Goal: Book appointment/travel/reservation

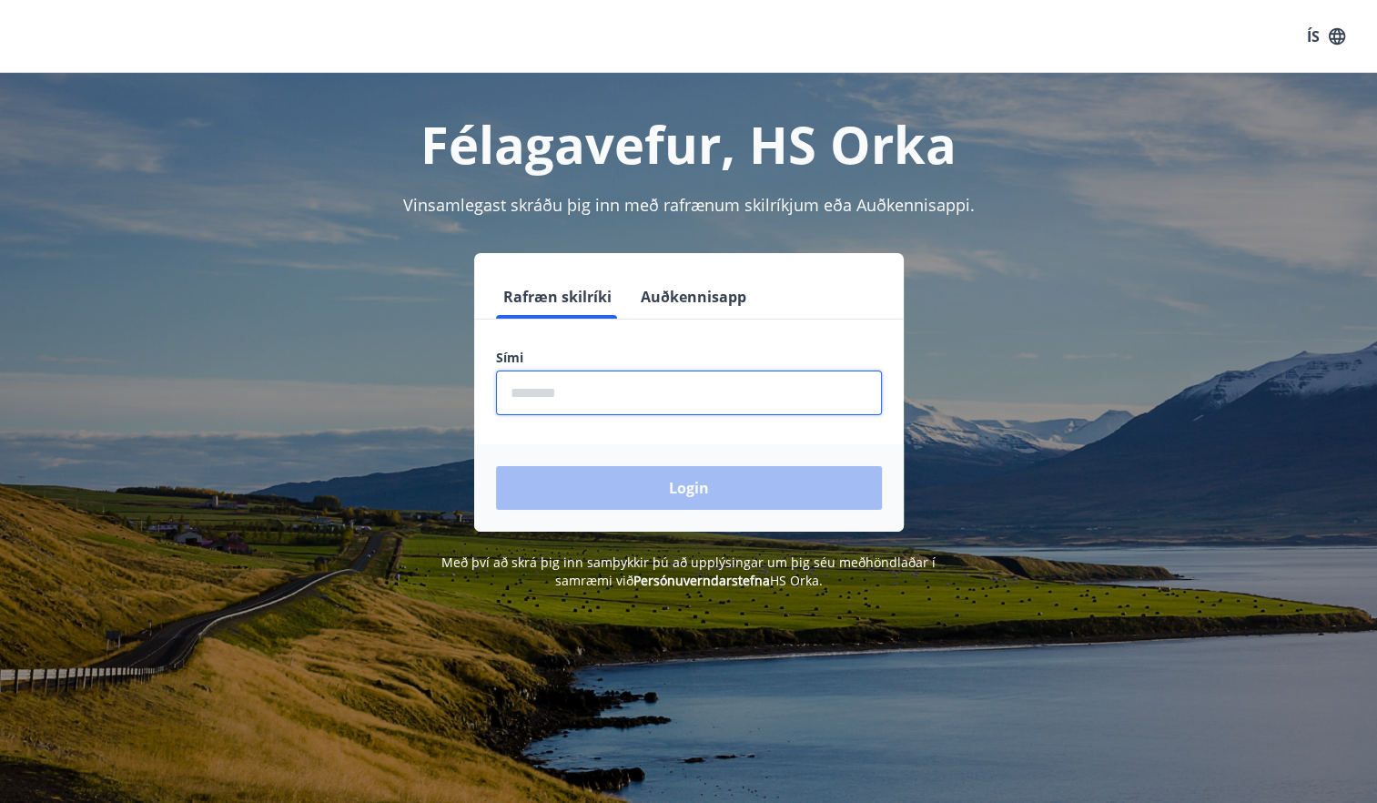
click at [532, 393] on input "phone" at bounding box center [689, 392] width 386 height 45
type input "********"
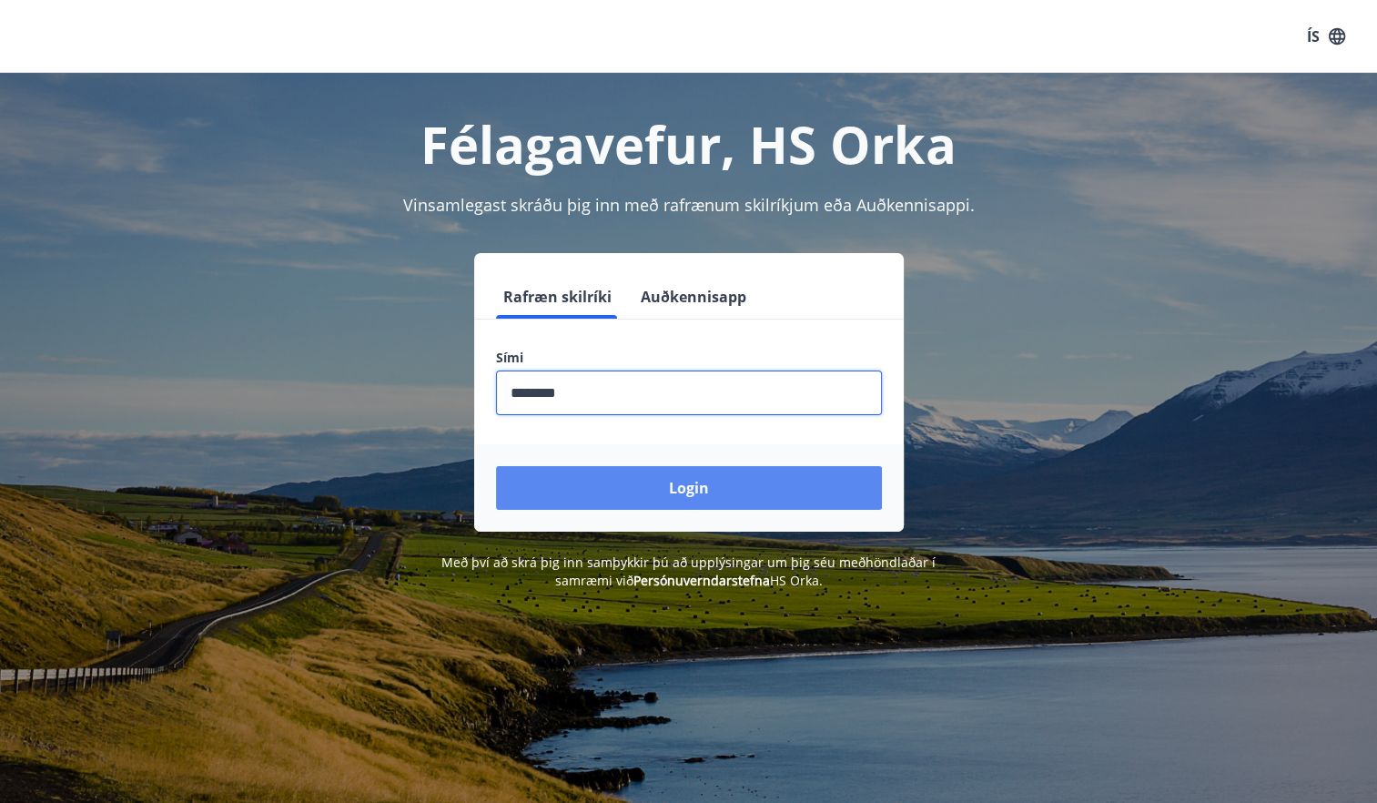
click at [587, 485] on button "Login" at bounding box center [689, 488] width 386 height 44
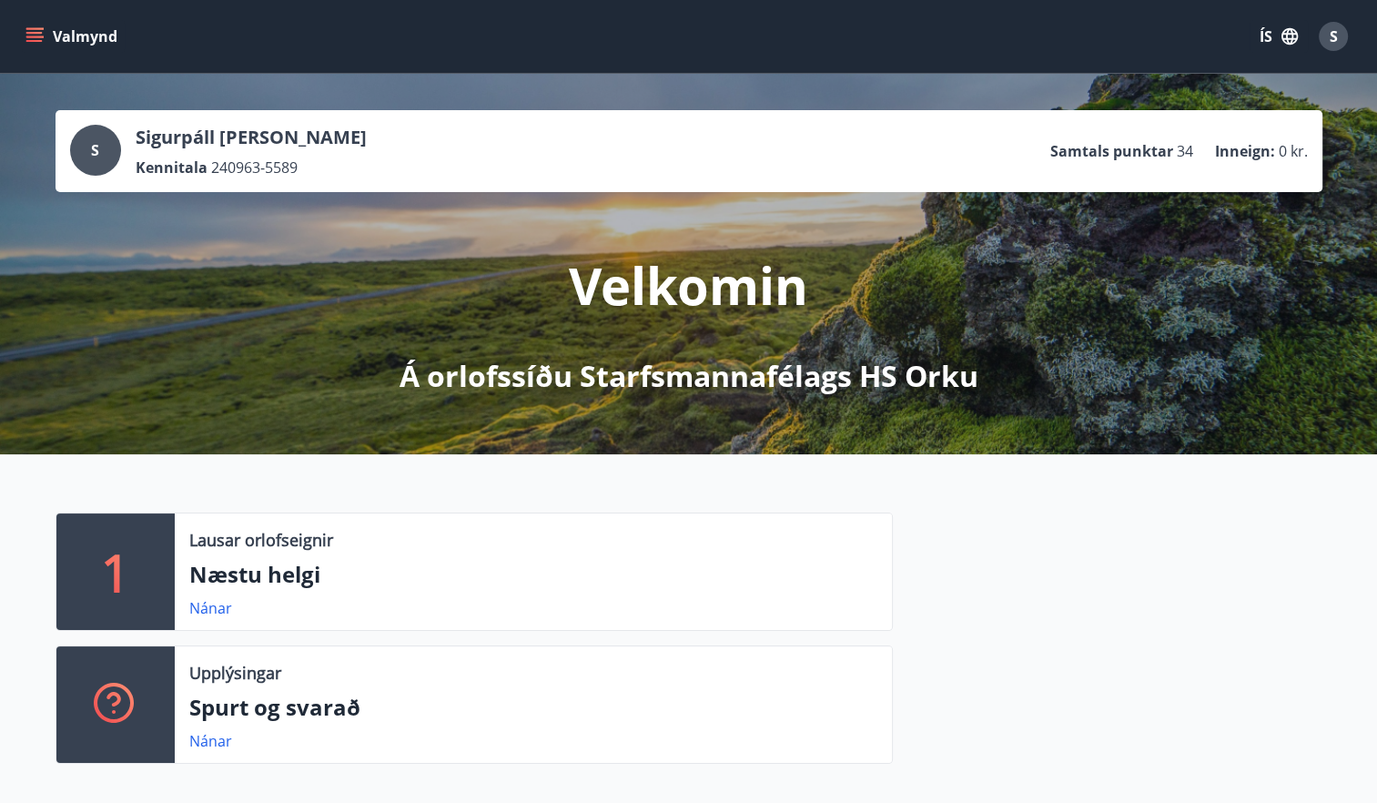
scroll to position [91, 0]
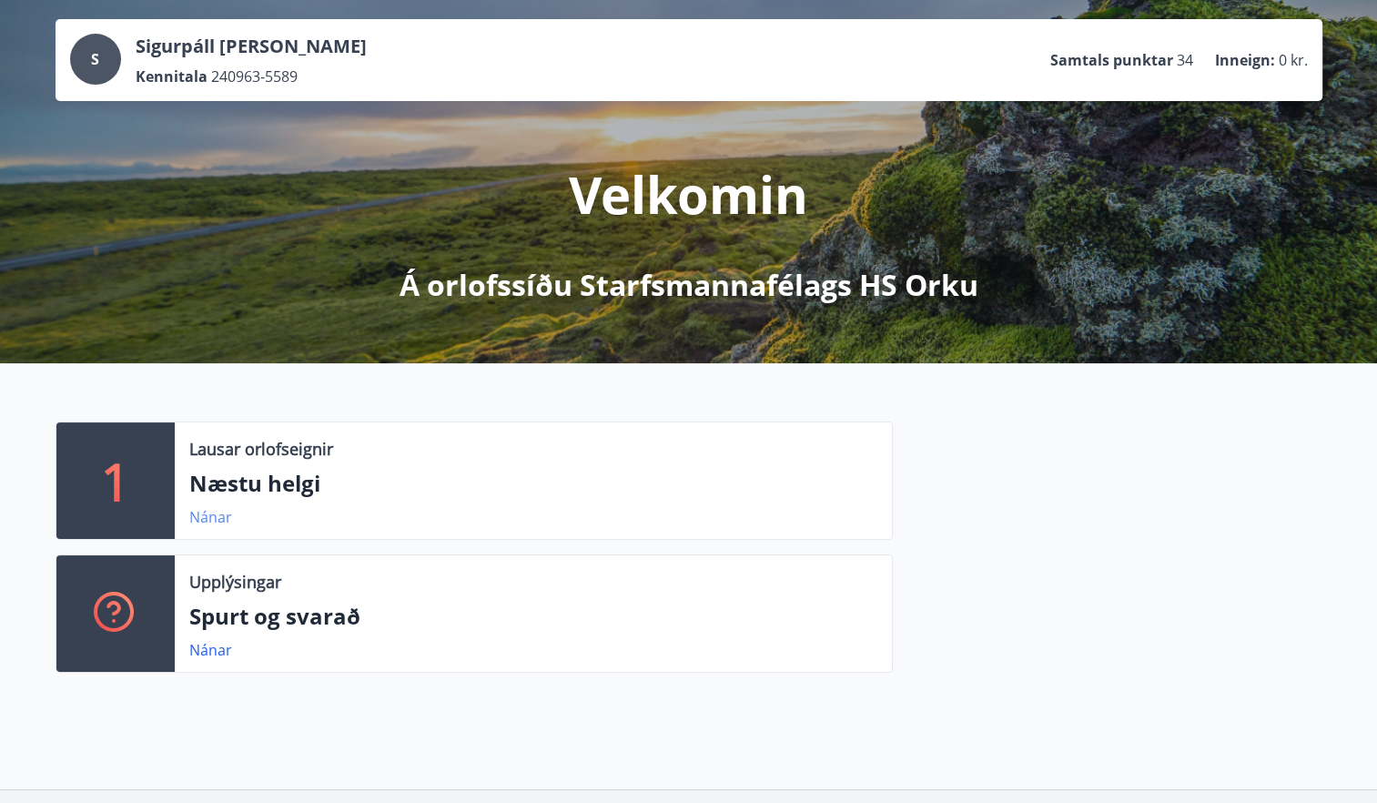
click at [223, 521] on link "Nánar" at bounding box center [210, 517] width 43 height 20
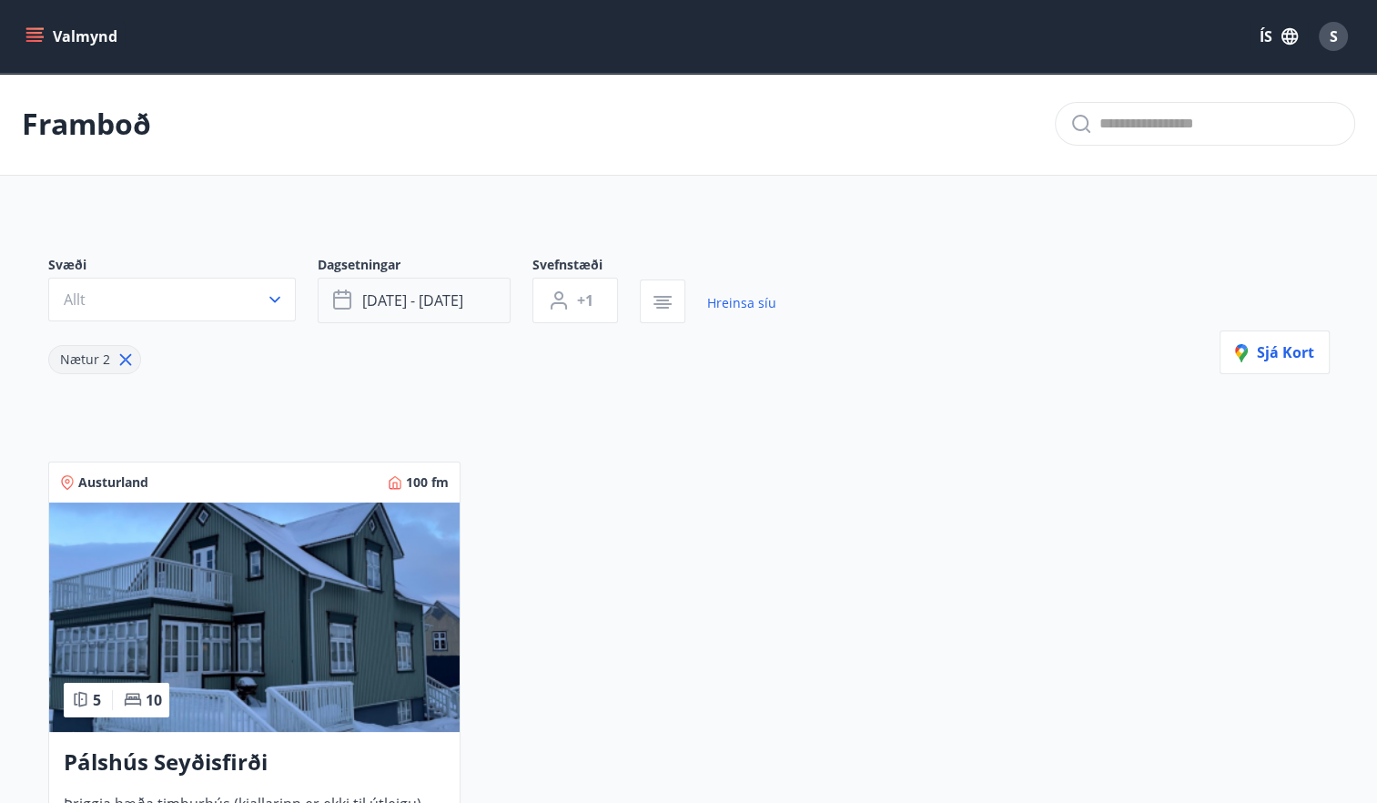
click at [390, 310] on span "sep 19 - sep 22" at bounding box center [412, 300] width 101 height 20
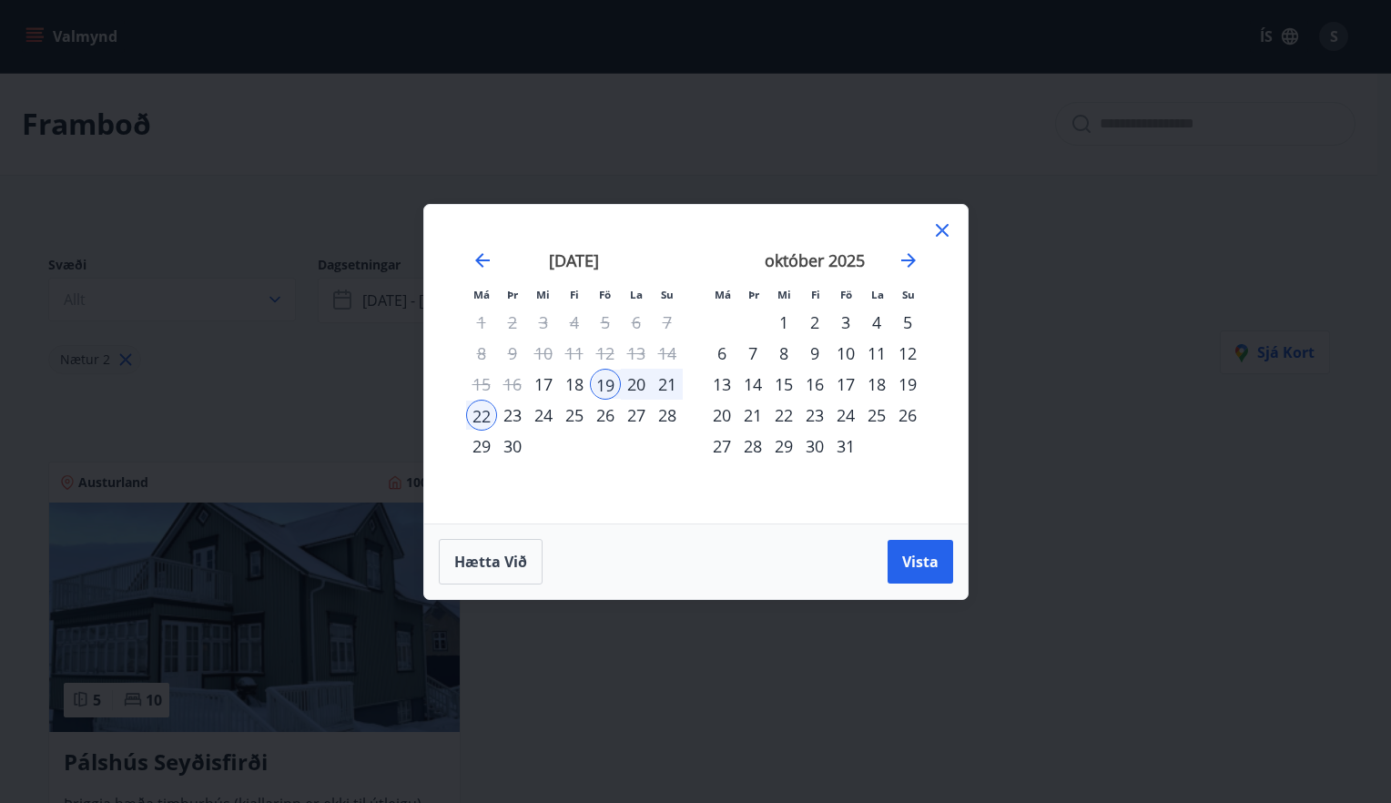
click at [506, 444] on div "30" at bounding box center [512, 446] width 31 height 31
click at [834, 322] on div "3" at bounding box center [845, 322] width 31 height 31
click at [902, 566] on span "Vista" at bounding box center [920, 562] width 36 height 20
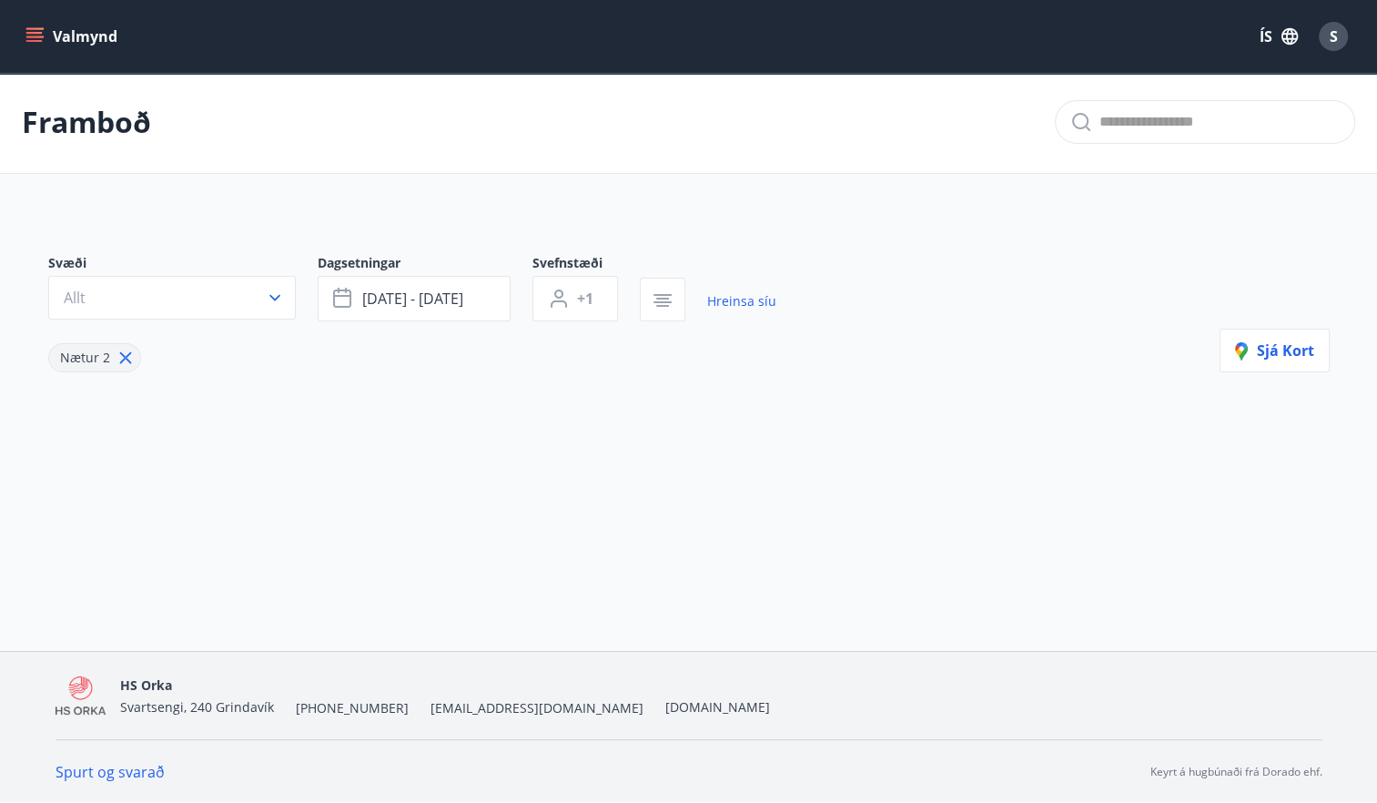
scroll to position [2, 0]
click at [417, 293] on span "sep 30 - okt 03" at bounding box center [412, 299] width 101 height 20
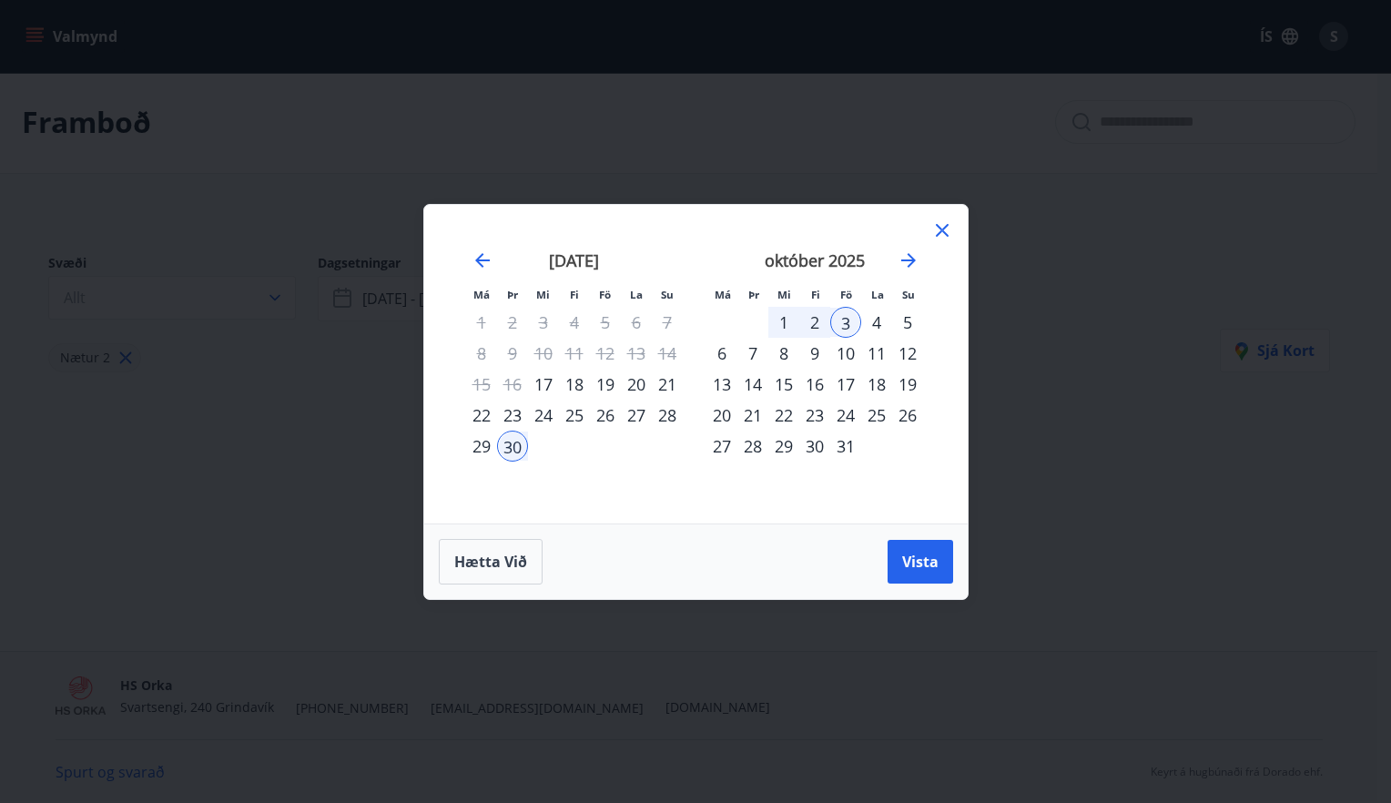
click at [715, 381] on div "13" at bounding box center [721, 384] width 31 height 31
click at [852, 388] on div "17" at bounding box center [845, 384] width 31 height 31
click at [913, 555] on span "Vista" at bounding box center [920, 562] width 36 height 20
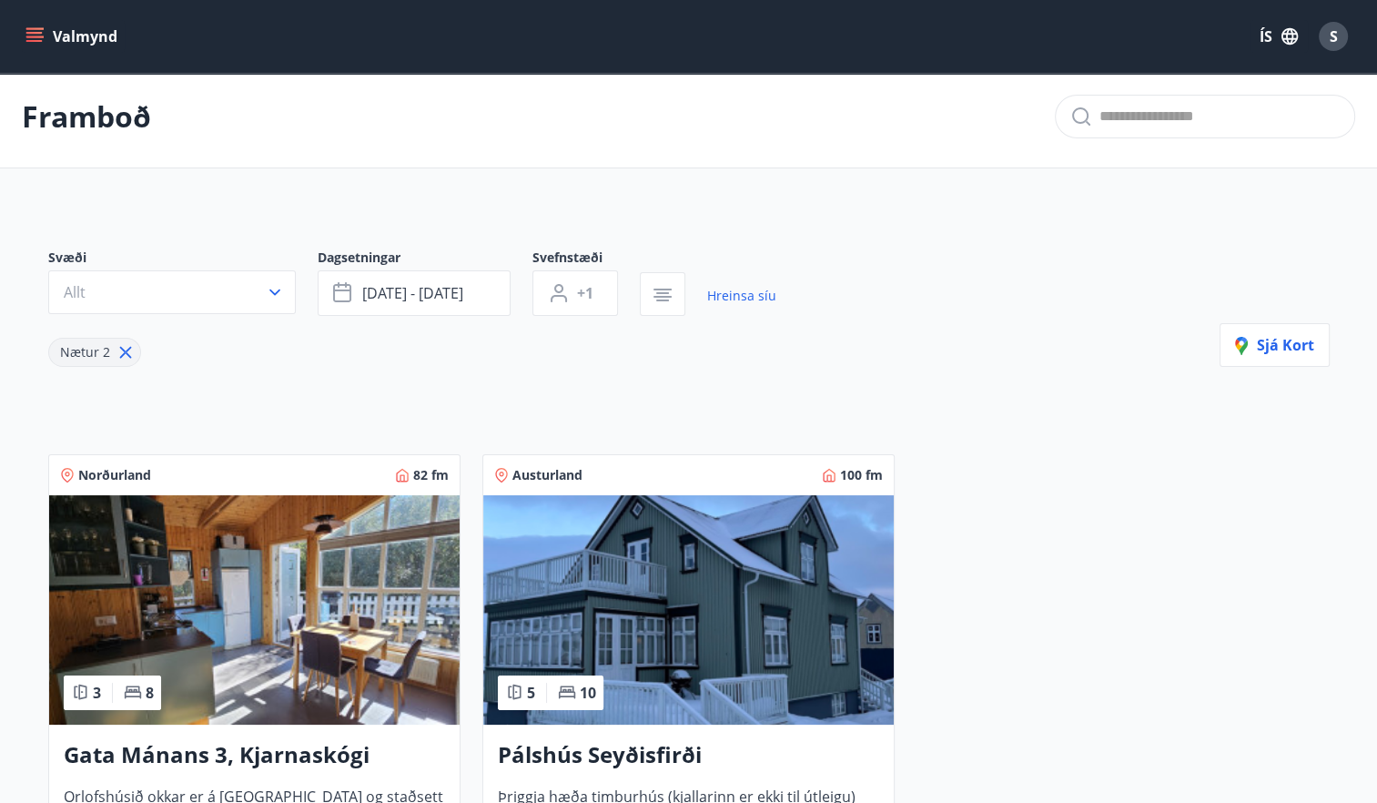
scroll to position [2, 0]
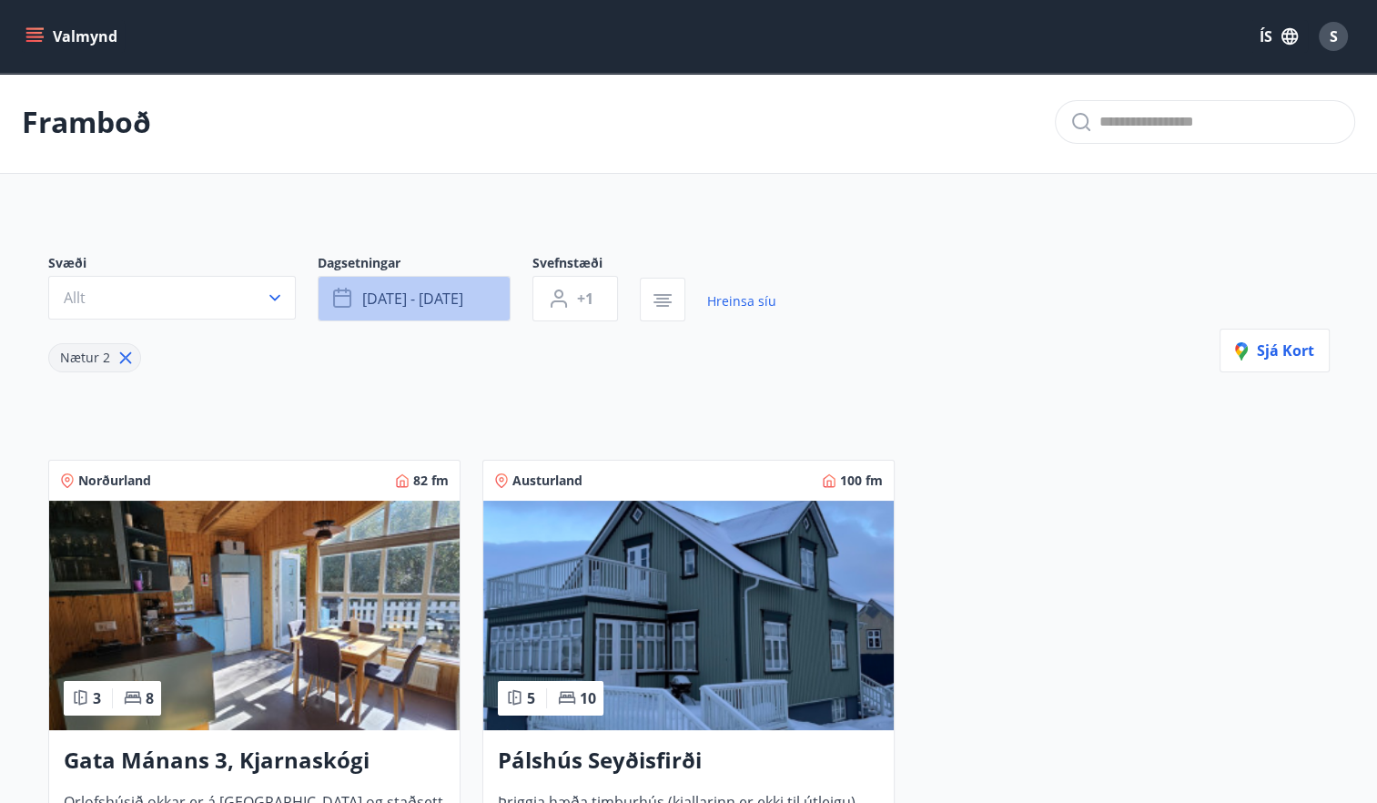
click at [401, 308] on button "okt 13 - okt 17" at bounding box center [414, 299] width 193 height 46
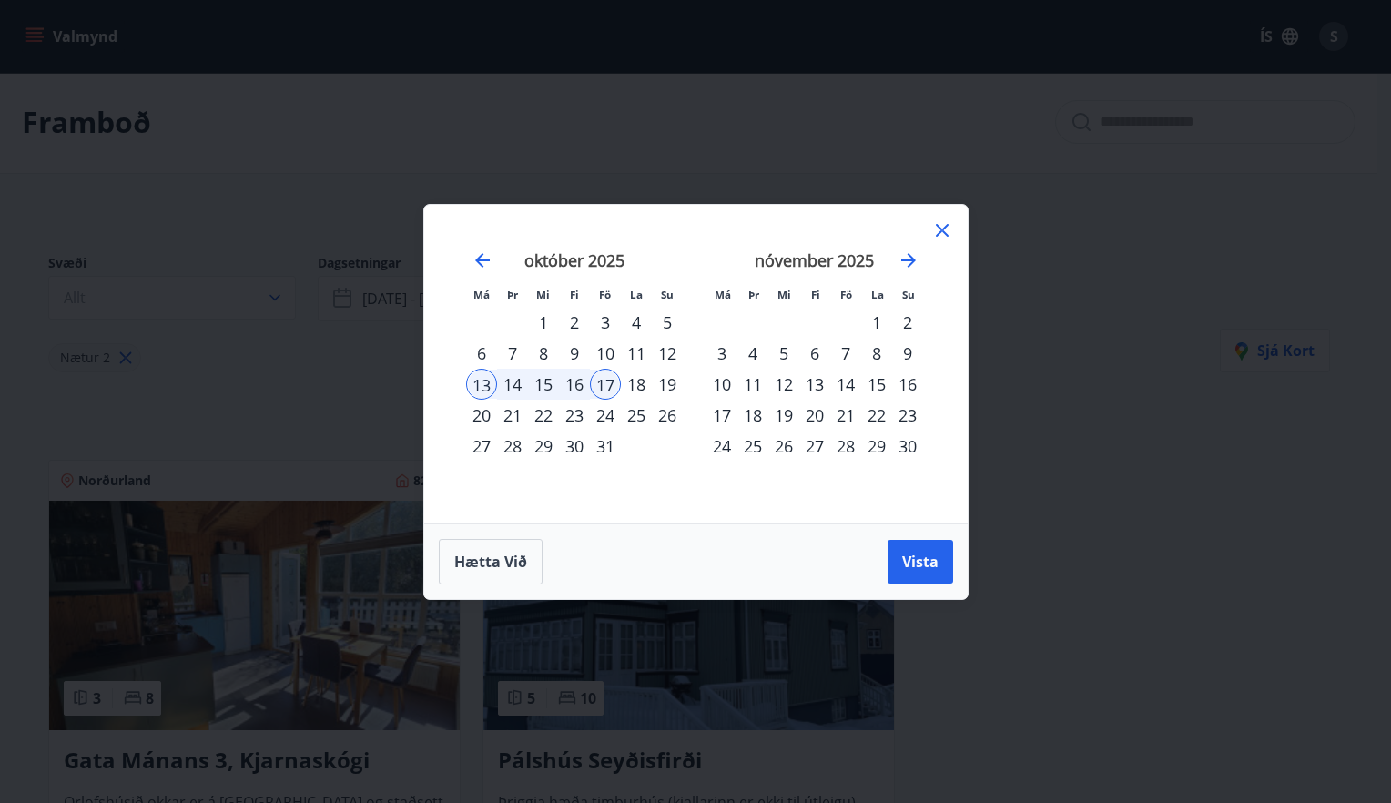
click at [485, 357] on div "6" at bounding box center [481, 353] width 31 height 31
click at [672, 355] on div "12" at bounding box center [667, 353] width 31 height 31
click at [912, 562] on span "Vista" at bounding box center [920, 562] width 36 height 20
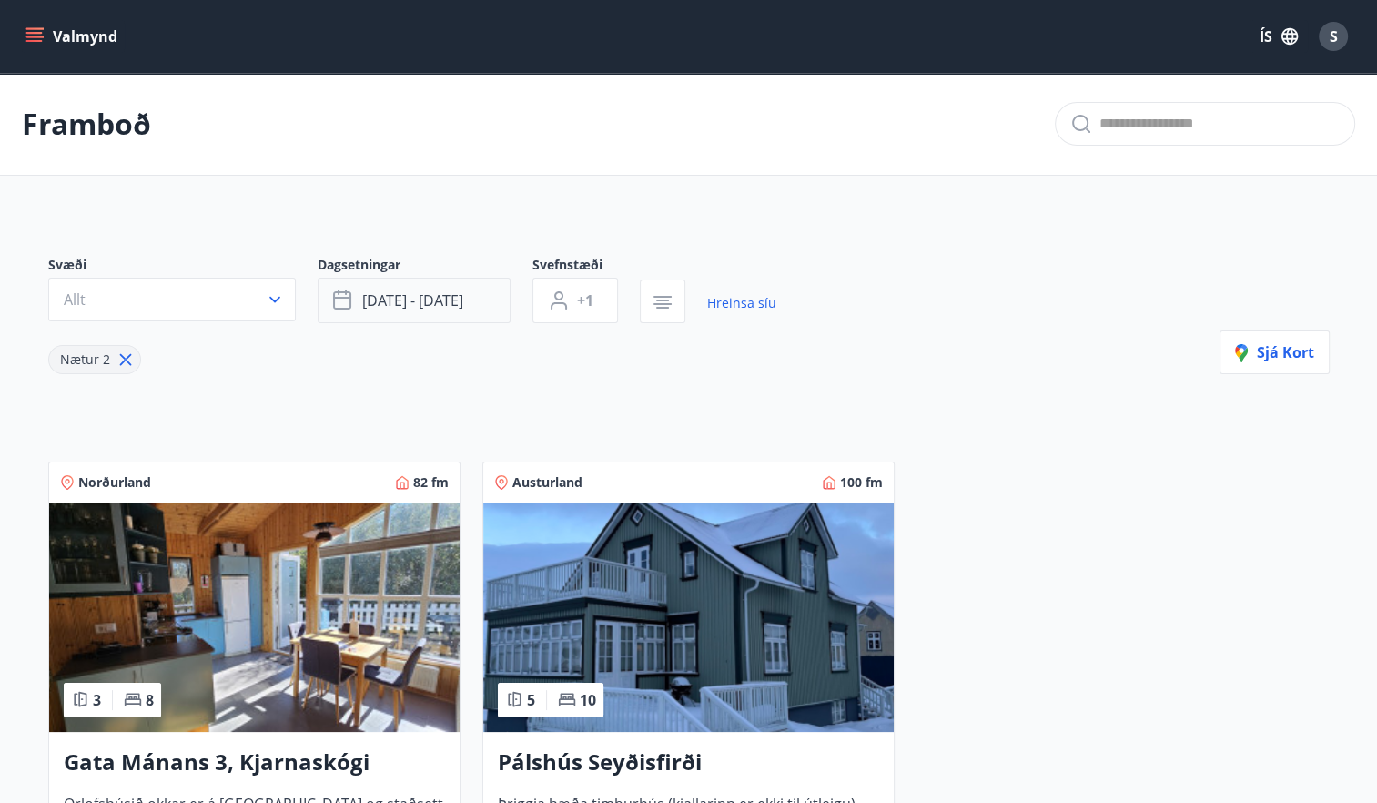
click at [389, 302] on span "okt 06 - okt 12" at bounding box center [412, 300] width 101 height 20
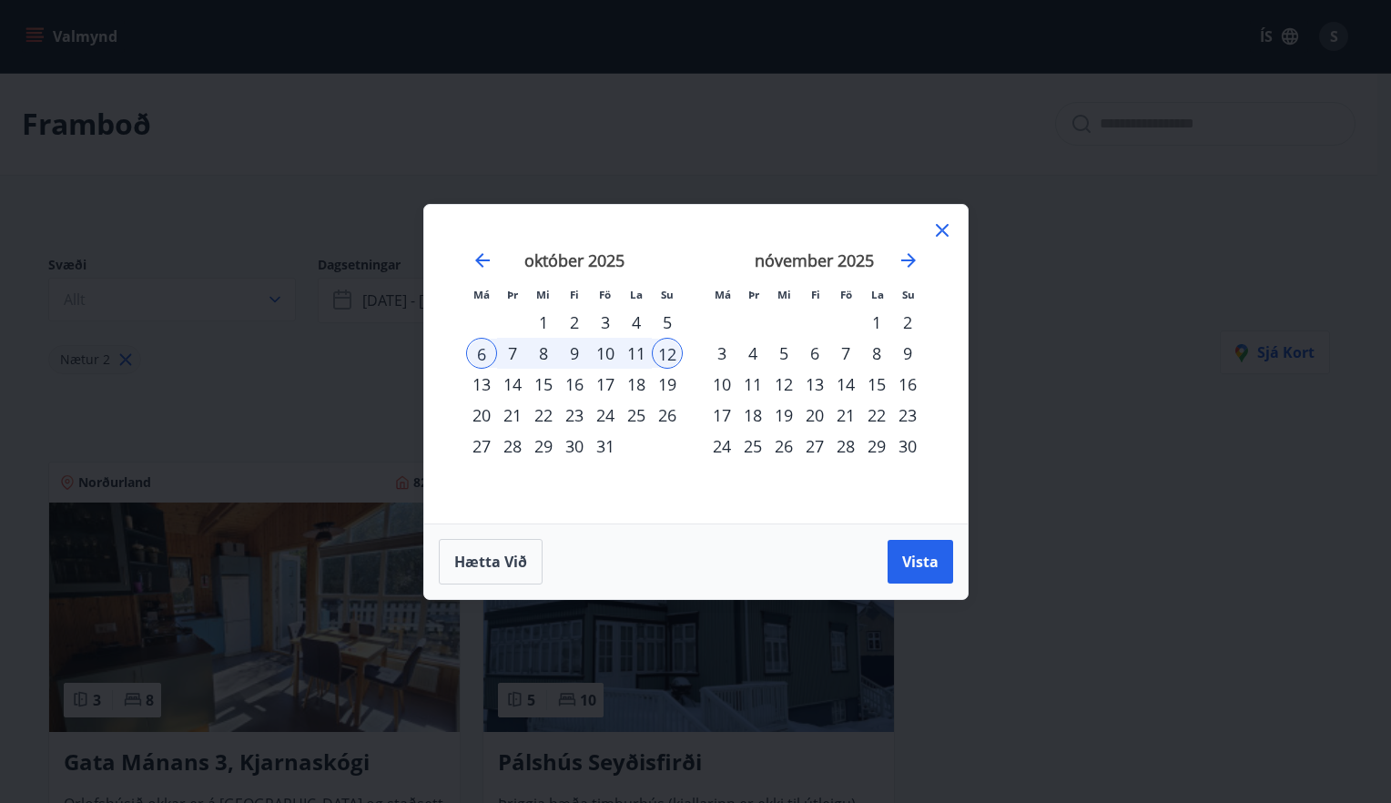
click at [546, 326] on div "1" at bounding box center [543, 322] width 31 height 31
click at [663, 320] on div "5" at bounding box center [667, 322] width 31 height 31
click at [923, 563] on span "Vista" at bounding box center [920, 562] width 36 height 20
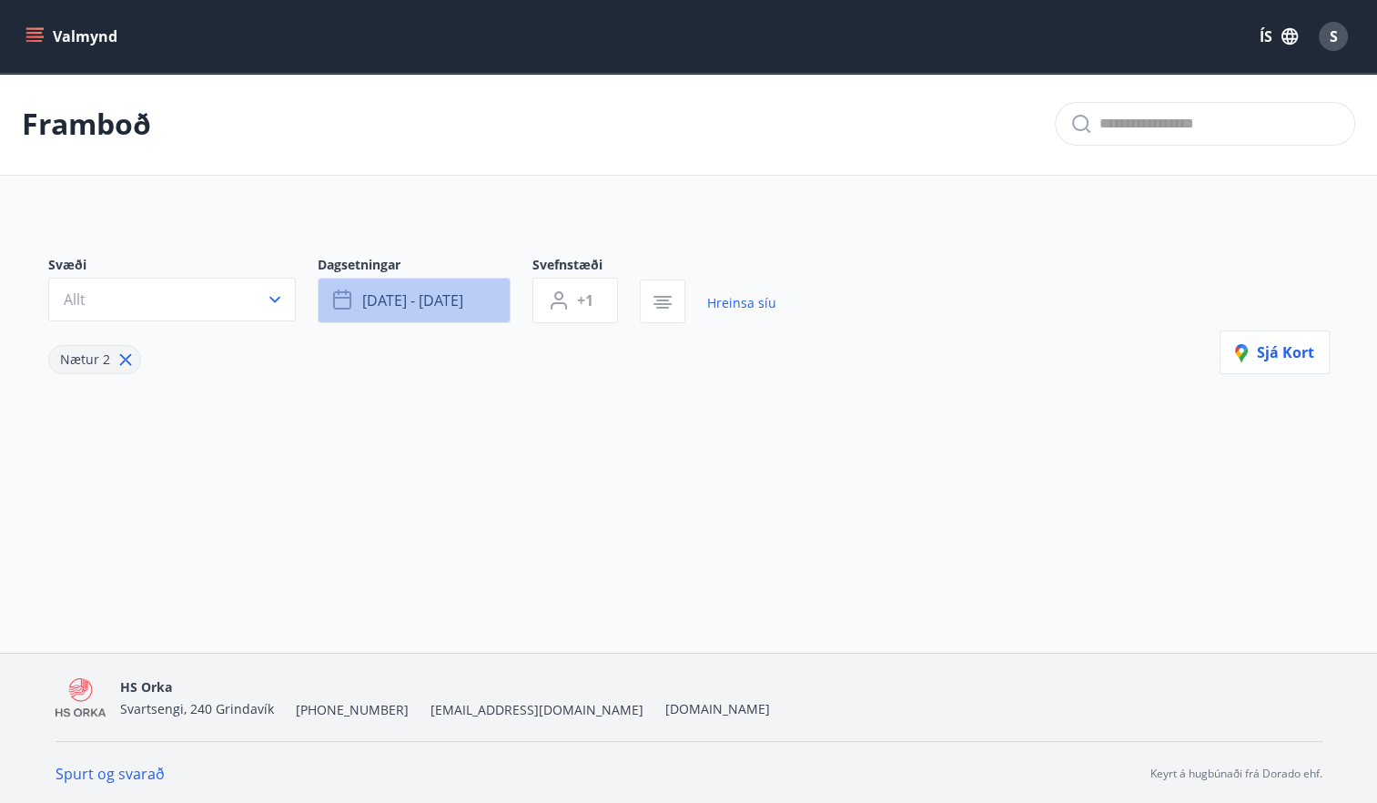
click at [416, 305] on span "okt 01 - okt 05" at bounding box center [412, 300] width 101 height 20
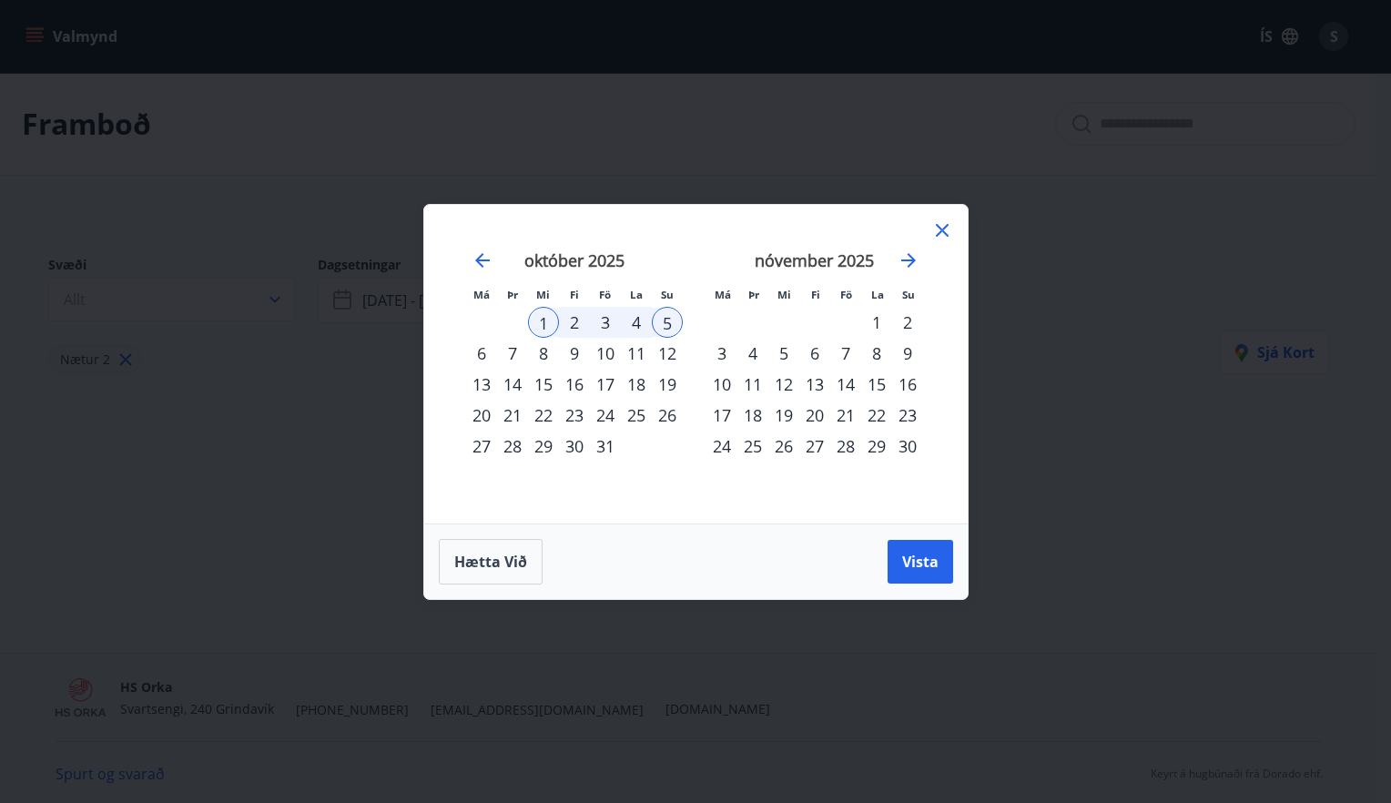
click at [485, 350] on div "6" at bounding box center [481, 353] width 31 height 31
click at [663, 351] on div "12" at bounding box center [667, 353] width 31 height 31
click at [922, 573] on button "Vista" at bounding box center [921, 562] width 66 height 44
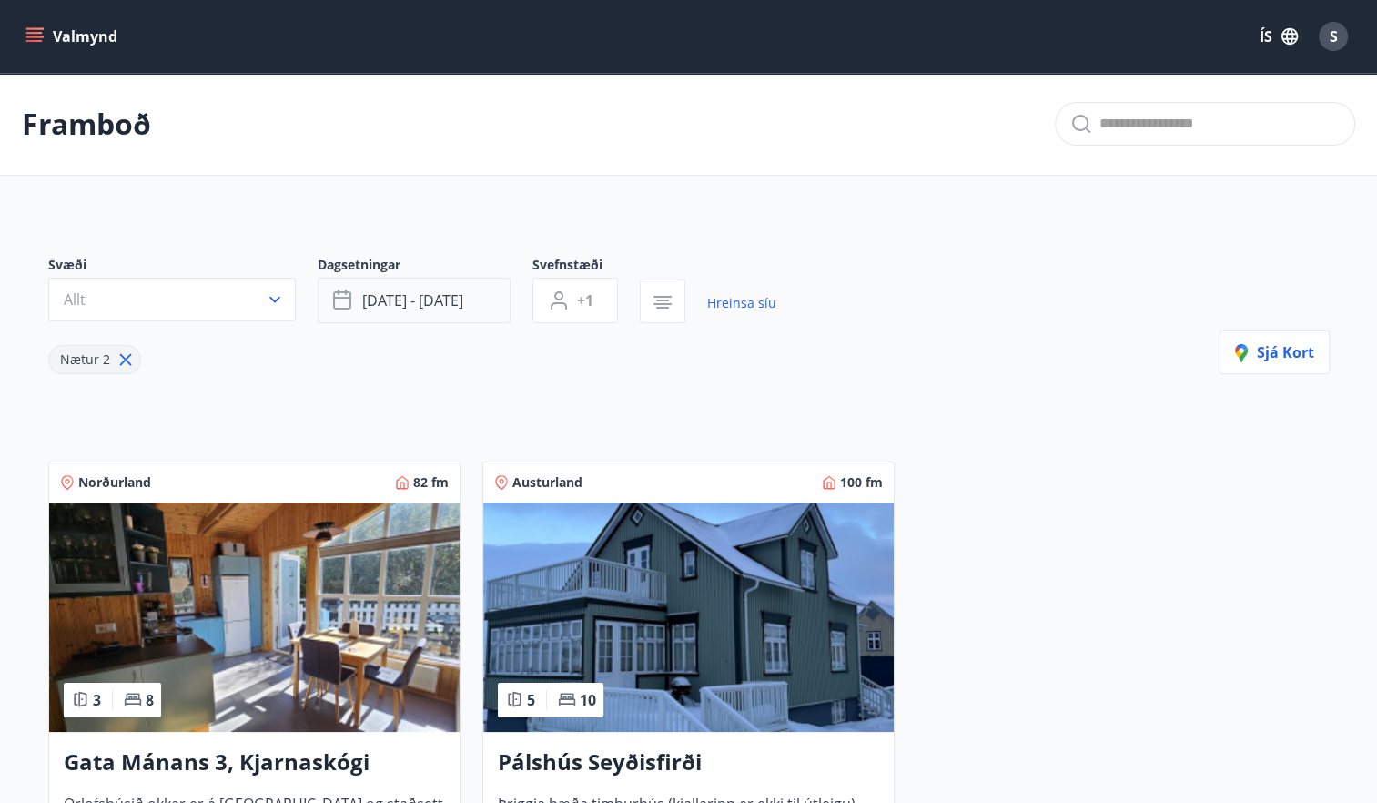
click at [396, 297] on span "okt 06 - okt 12" at bounding box center [412, 300] width 101 height 20
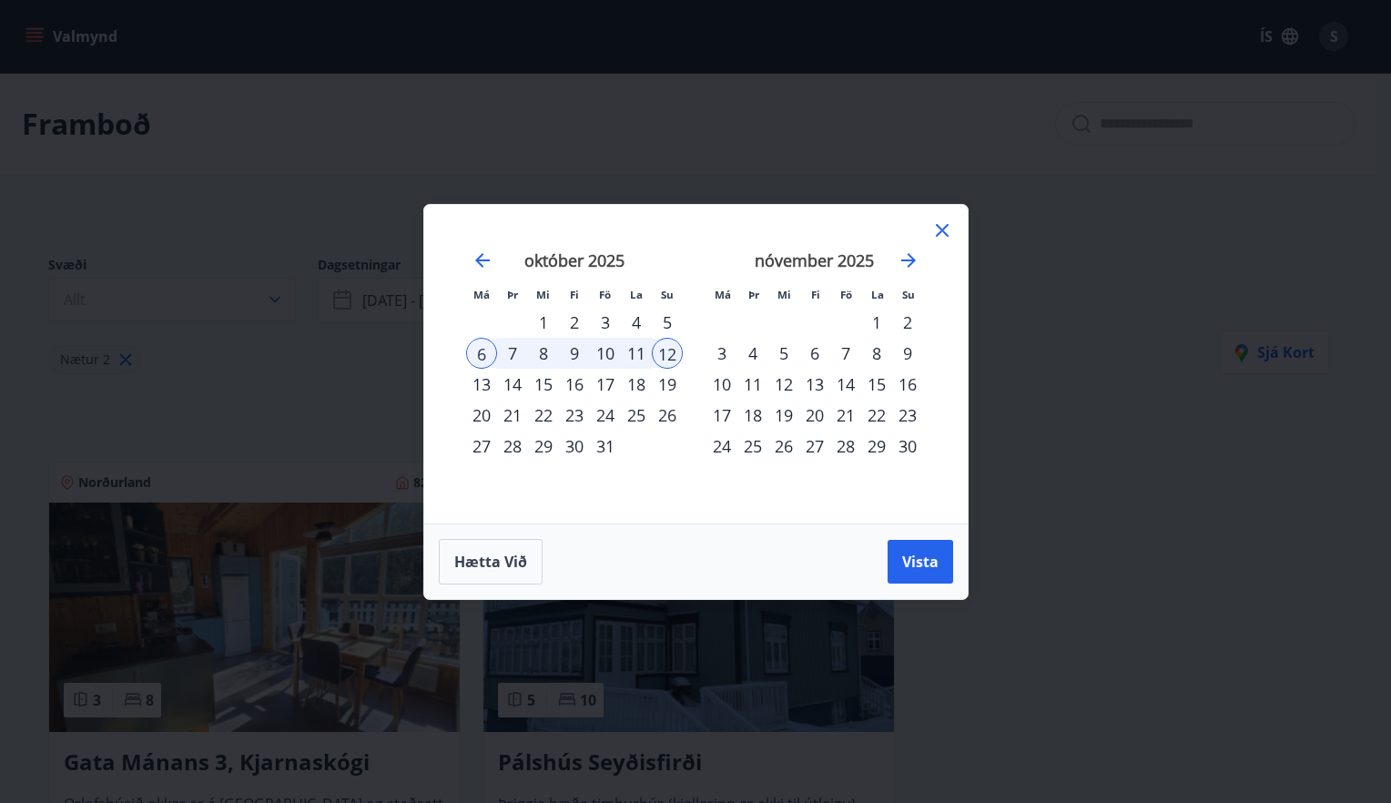
click at [637, 321] on div "4" at bounding box center [636, 322] width 31 height 31
click at [483, 360] on div "6" at bounding box center [481, 353] width 31 height 31
click at [907, 569] on span "Vista" at bounding box center [920, 562] width 36 height 20
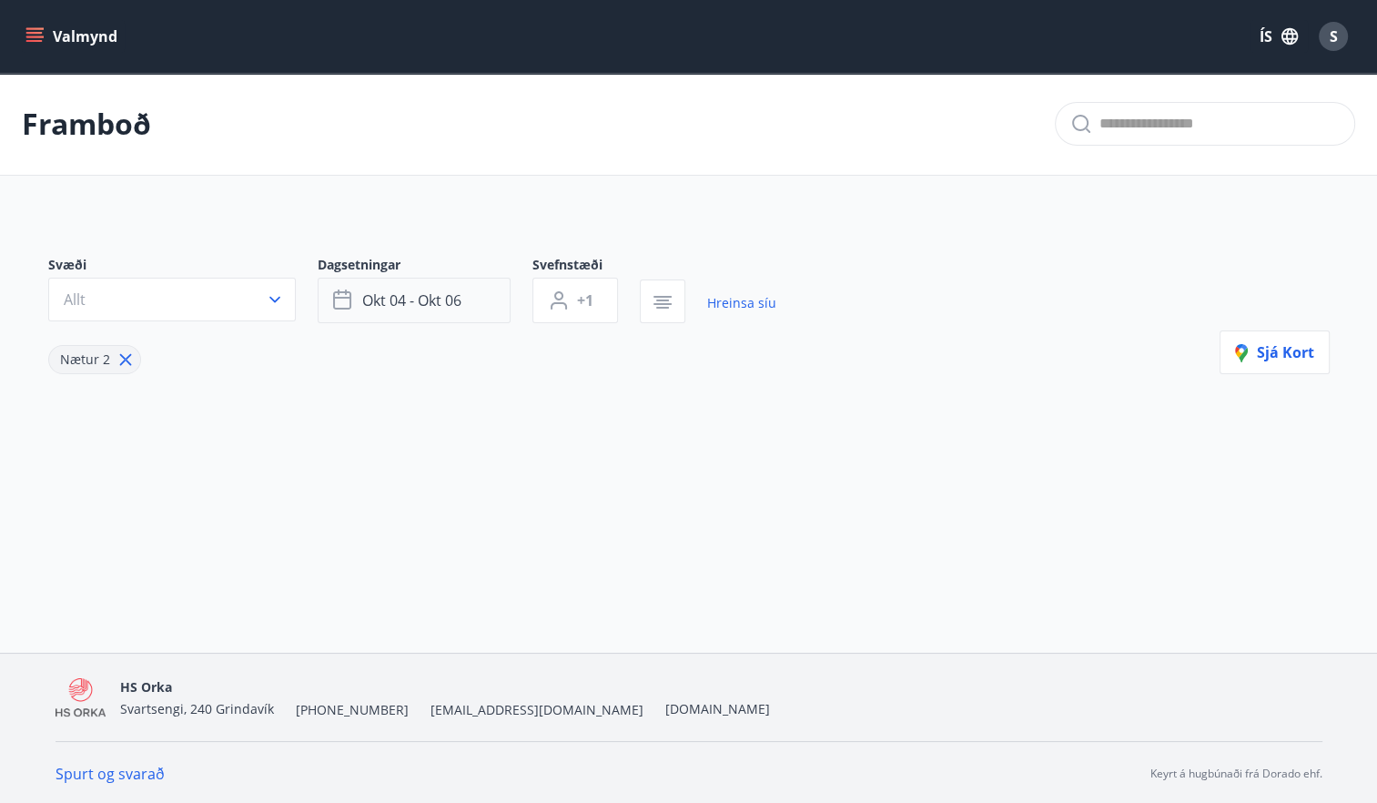
click at [393, 304] on span "okt 04 - okt 06" at bounding box center [411, 300] width 99 height 20
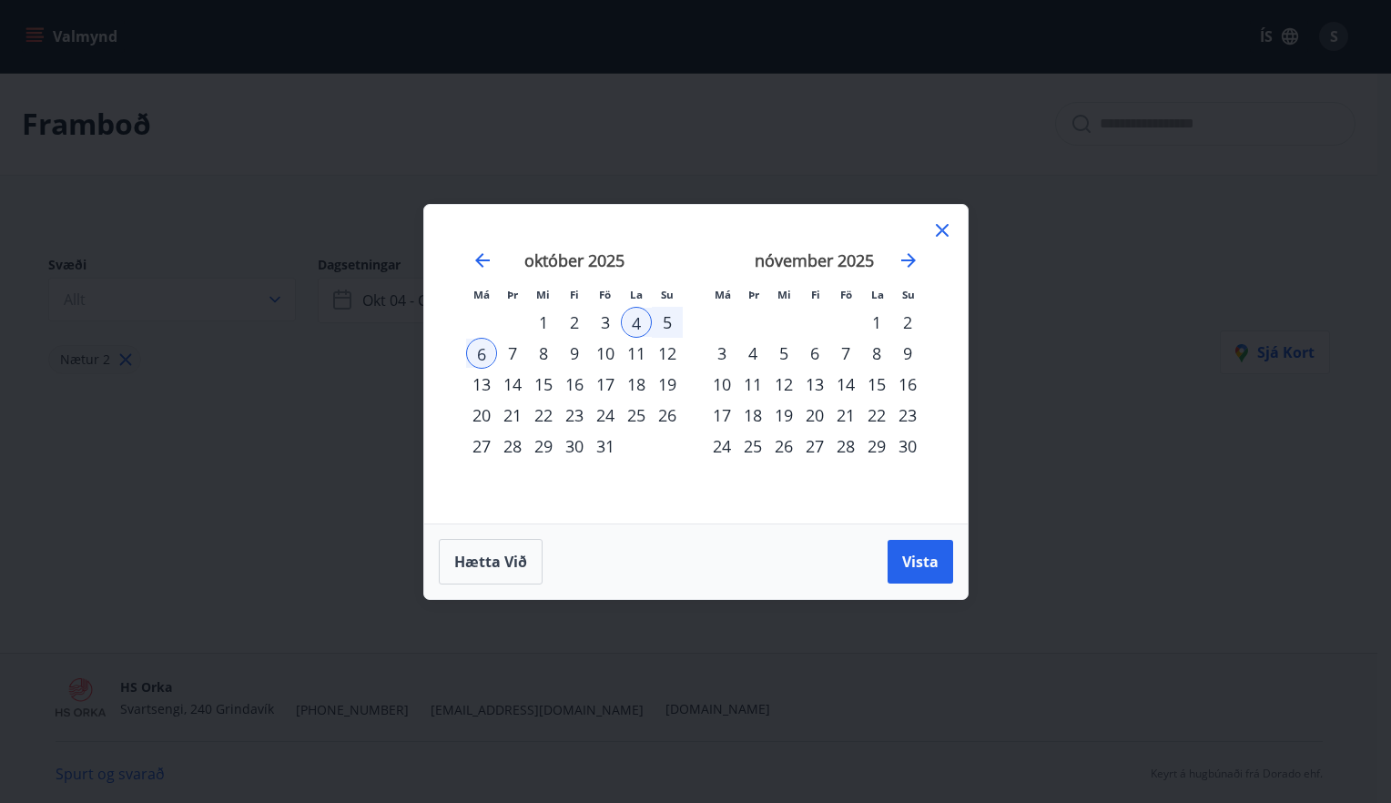
click at [639, 350] on div "11" at bounding box center [636, 353] width 31 height 31
click at [675, 352] on div "12" at bounding box center [667, 353] width 31 height 31
click at [484, 357] on div "6" at bounding box center [481, 353] width 31 height 31
click at [929, 563] on span "Vista" at bounding box center [920, 562] width 36 height 20
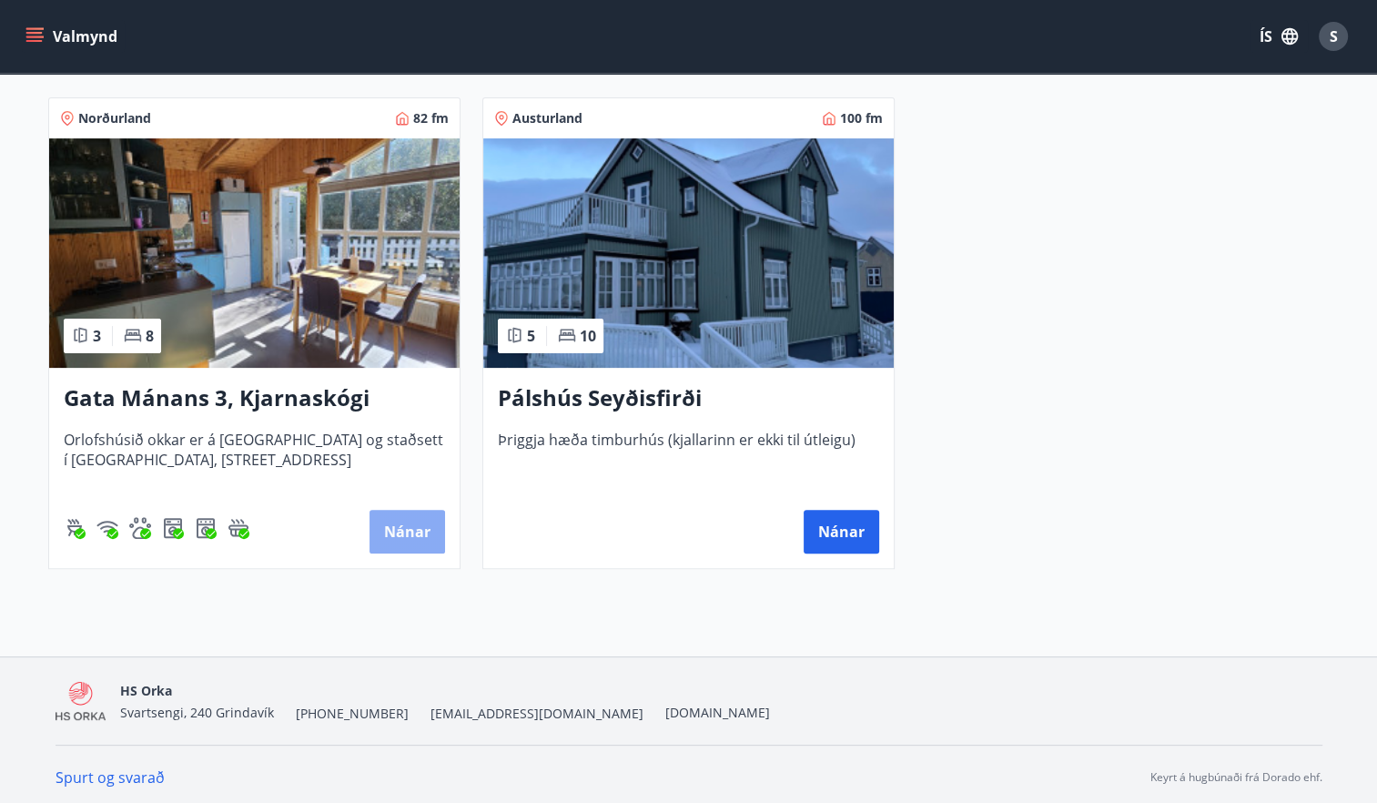
click at [408, 535] on button "Nánar" at bounding box center [408, 532] width 76 height 44
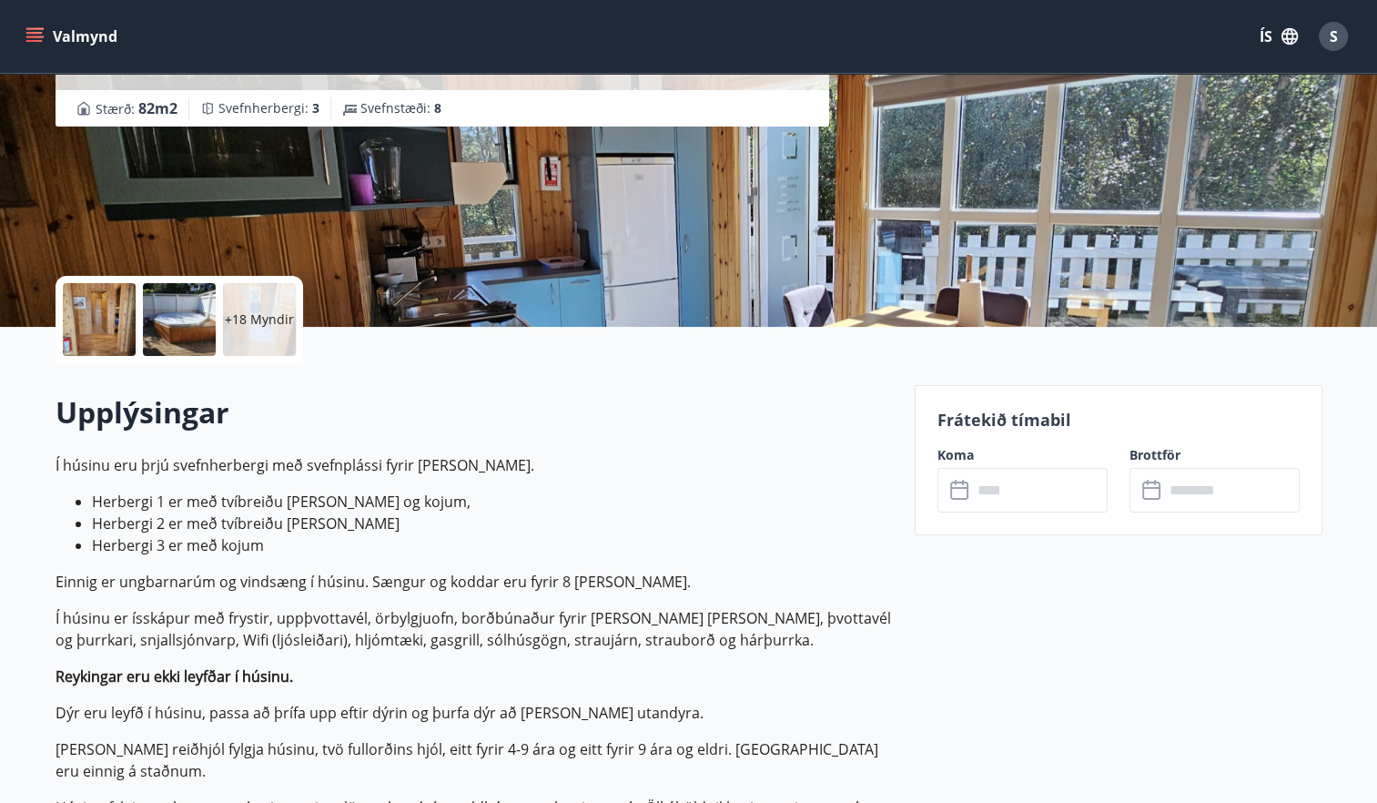
scroll to position [273, 0]
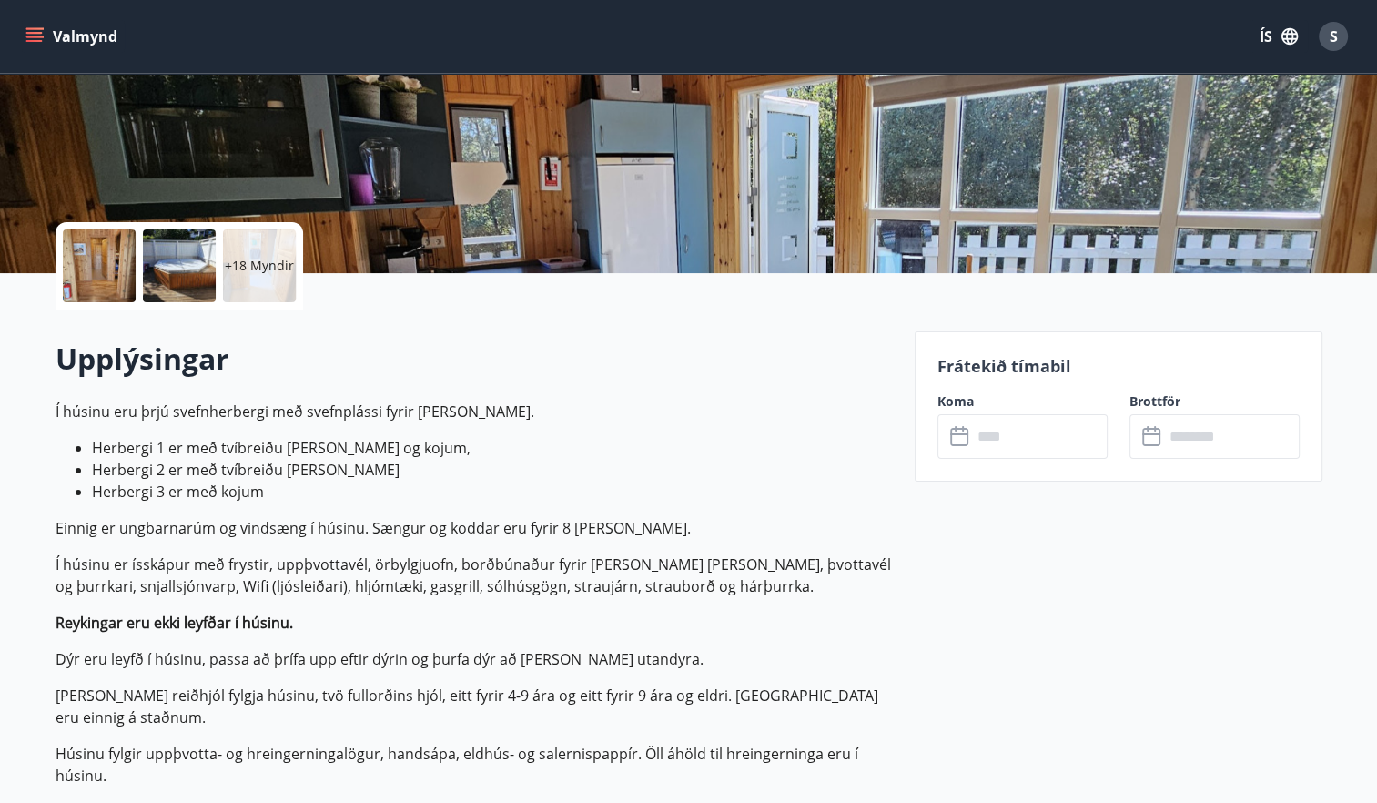
click at [966, 439] on icon at bounding box center [959, 437] width 18 height 18
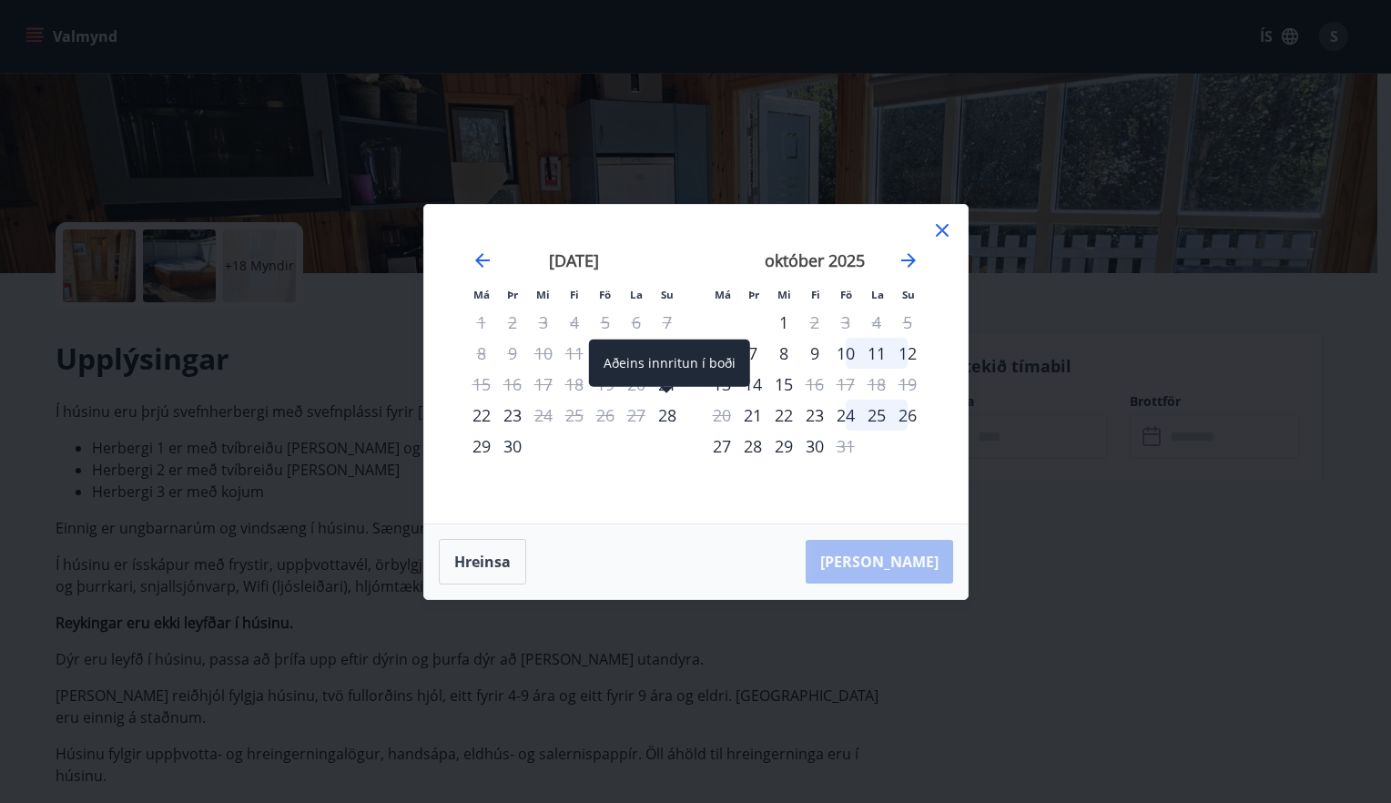
click at [675, 416] on div "28" at bounding box center [667, 415] width 31 height 31
click at [666, 417] on div "28" at bounding box center [667, 415] width 31 height 31
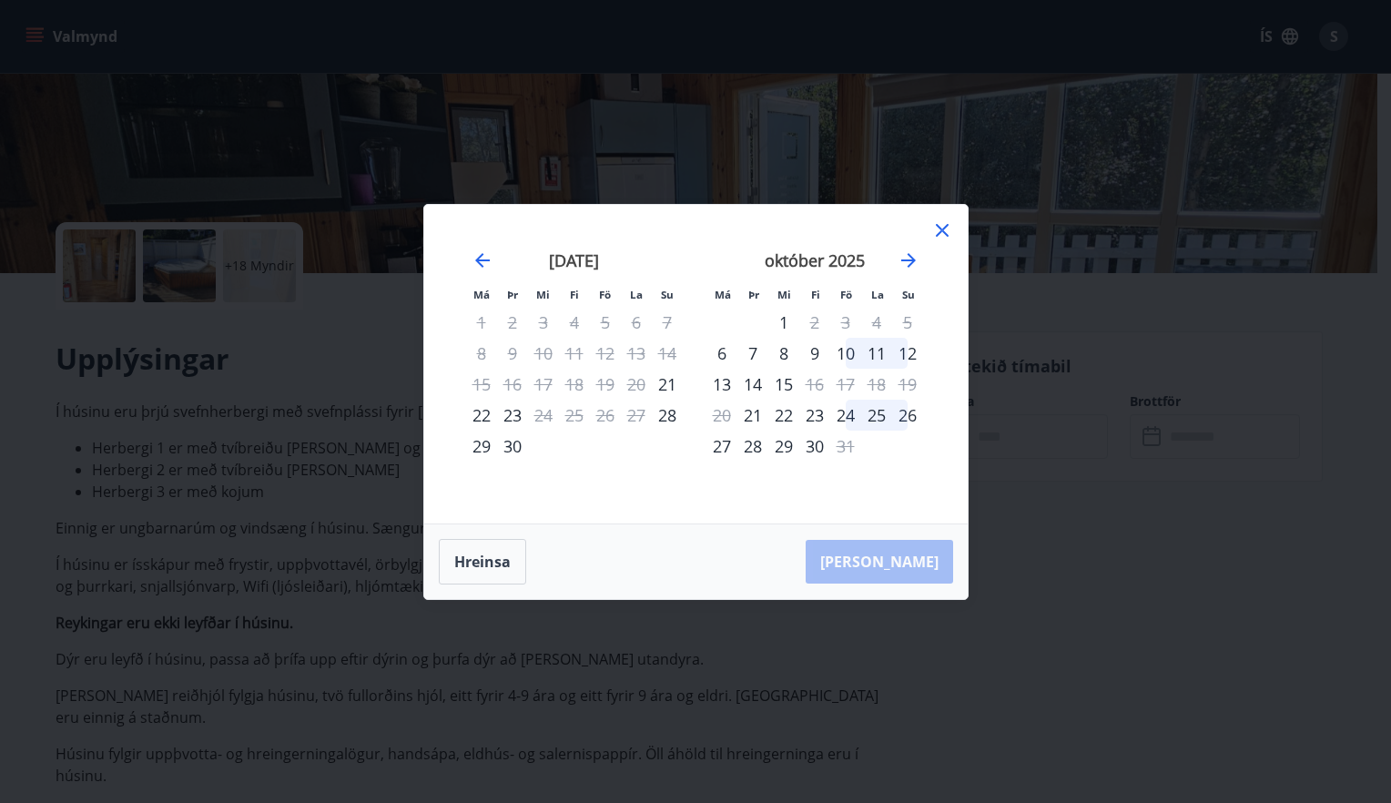
click at [481, 411] on div "22" at bounding box center [481, 415] width 31 height 31
click at [484, 415] on div "22" at bounding box center [481, 415] width 31 height 31
click at [667, 382] on div "21" at bounding box center [667, 384] width 31 height 31
click at [507, 415] on div "23" at bounding box center [512, 415] width 31 height 31
click at [487, 567] on button "Hreinsa" at bounding box center [482, 562] width 87 height 46
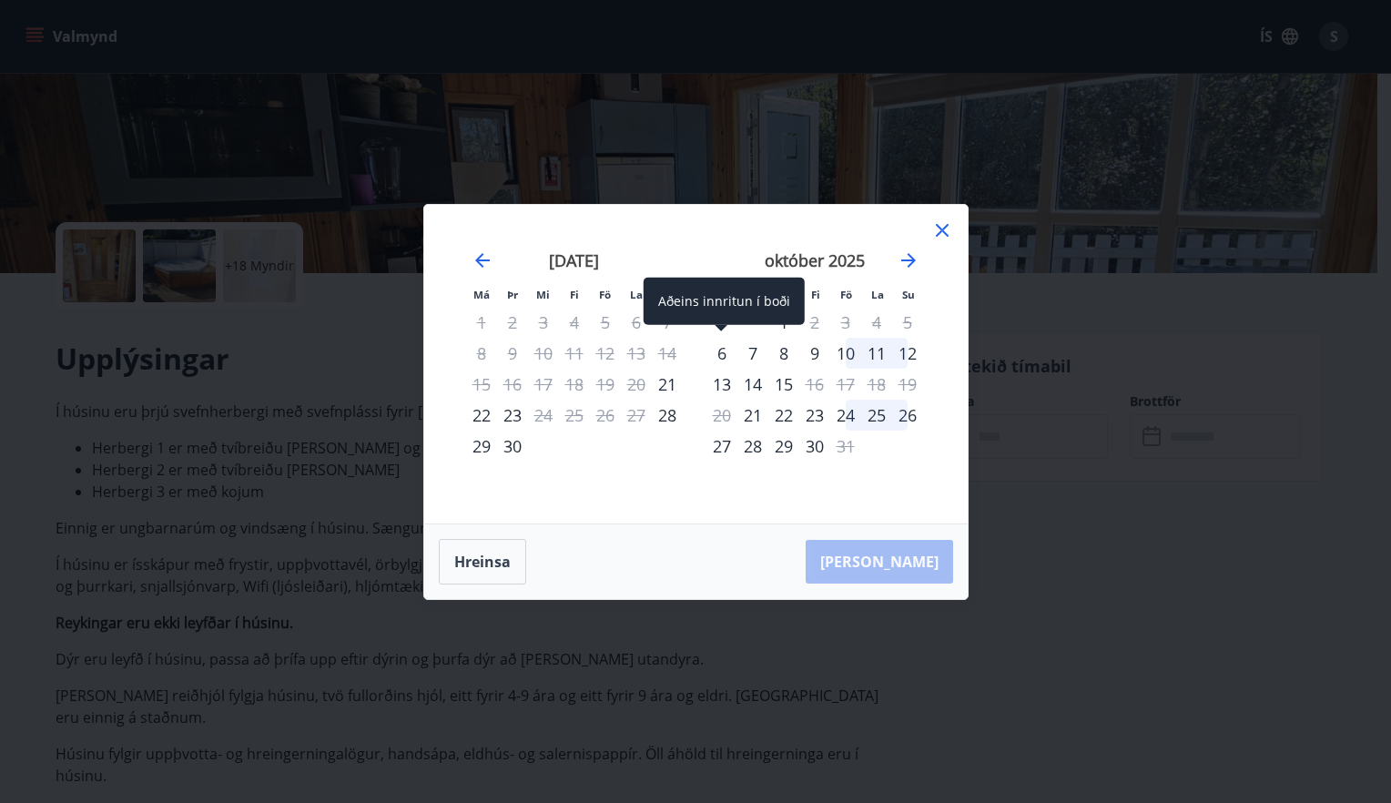
click at [719, 359] on div "6" at bounding box center [721, 353] width 31 height 31
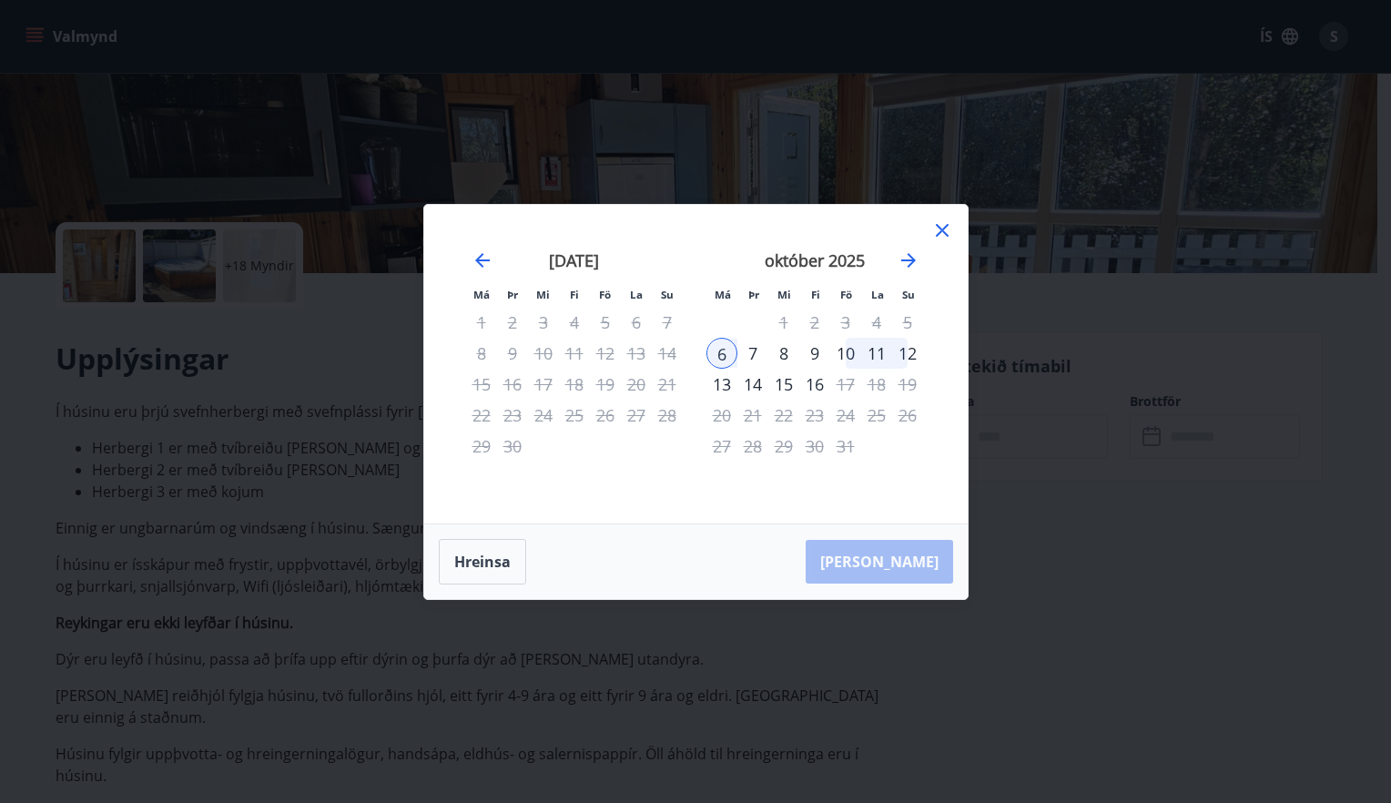
click at [914, 351] on div "12" at bounding box center [907, 353] width 31 height 31
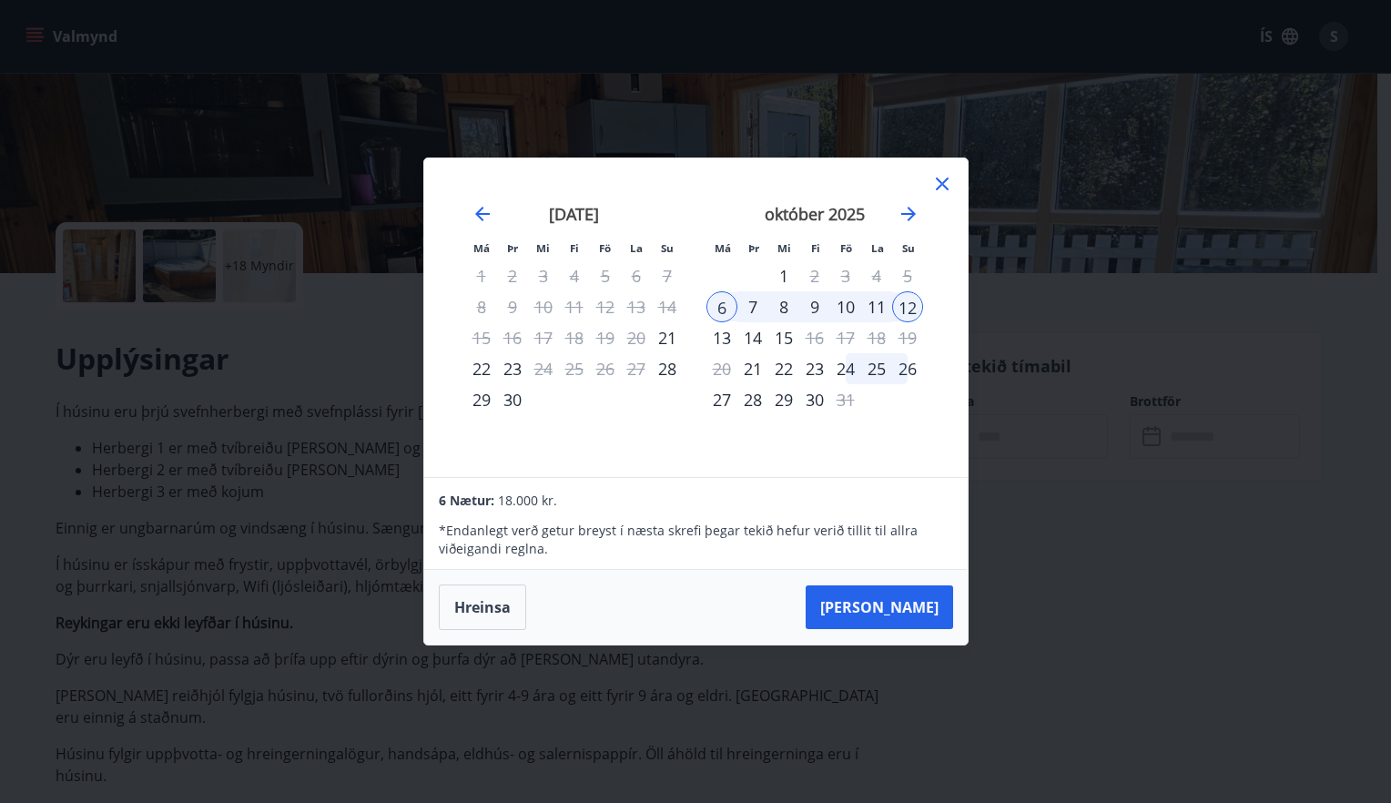
click at [947, 187] on icon at bounding box center [942, 184] width 22 height 22
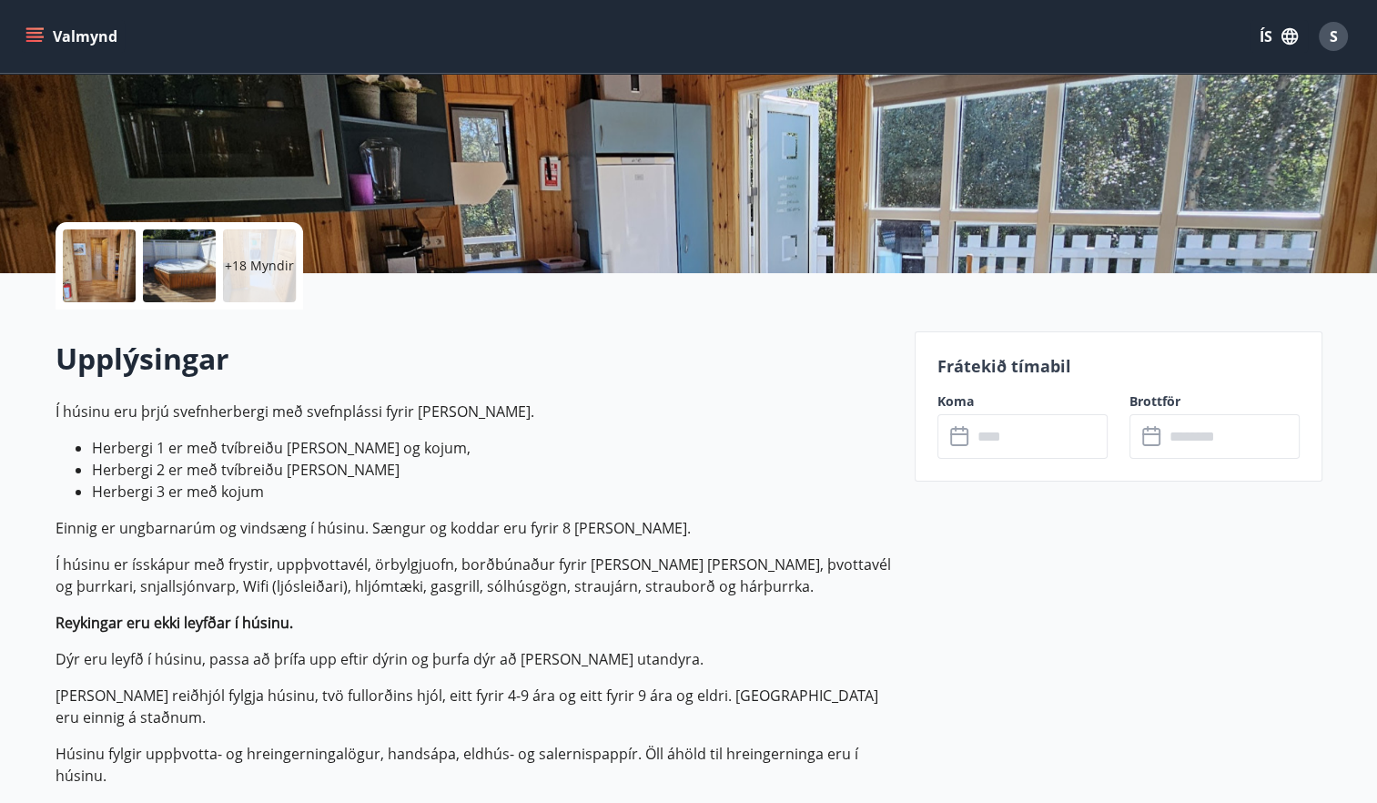
drag, startPoint x: 675, startPoint y: 481, endPoint x: 693, endPoint y: 465, distance: 23.9
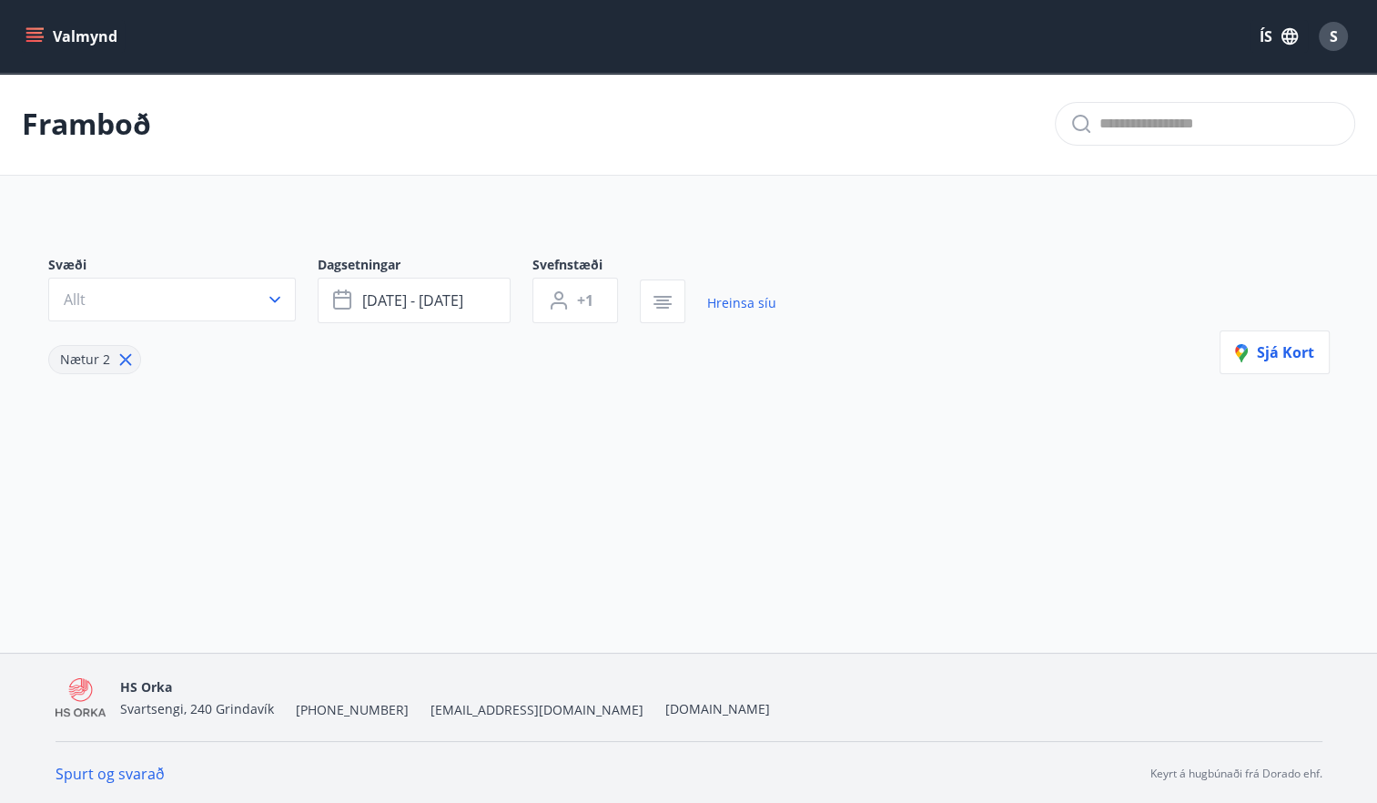
type input "*"
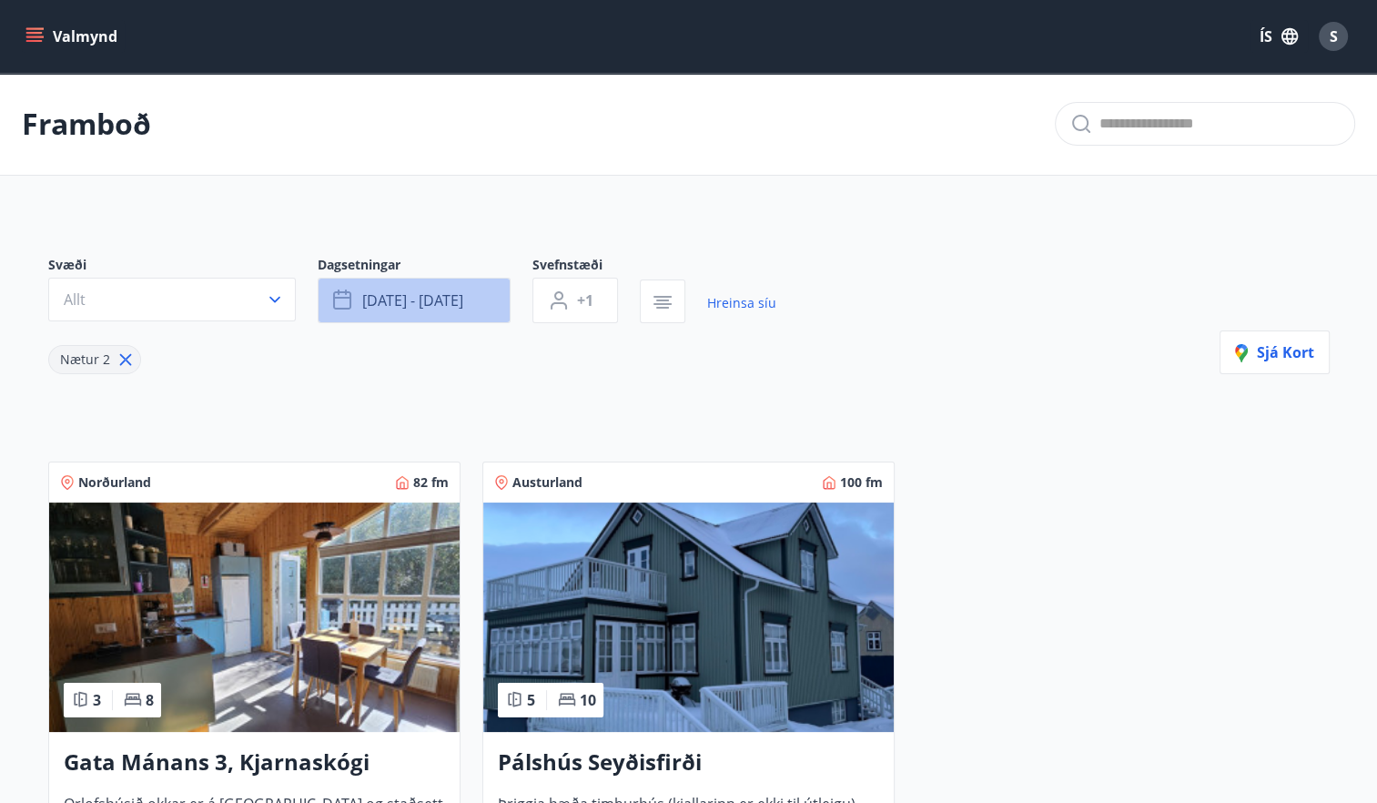
click at [404, 302] on span "okt 06 - okt 12" at bounding box center [412, 300] width 101 height 20
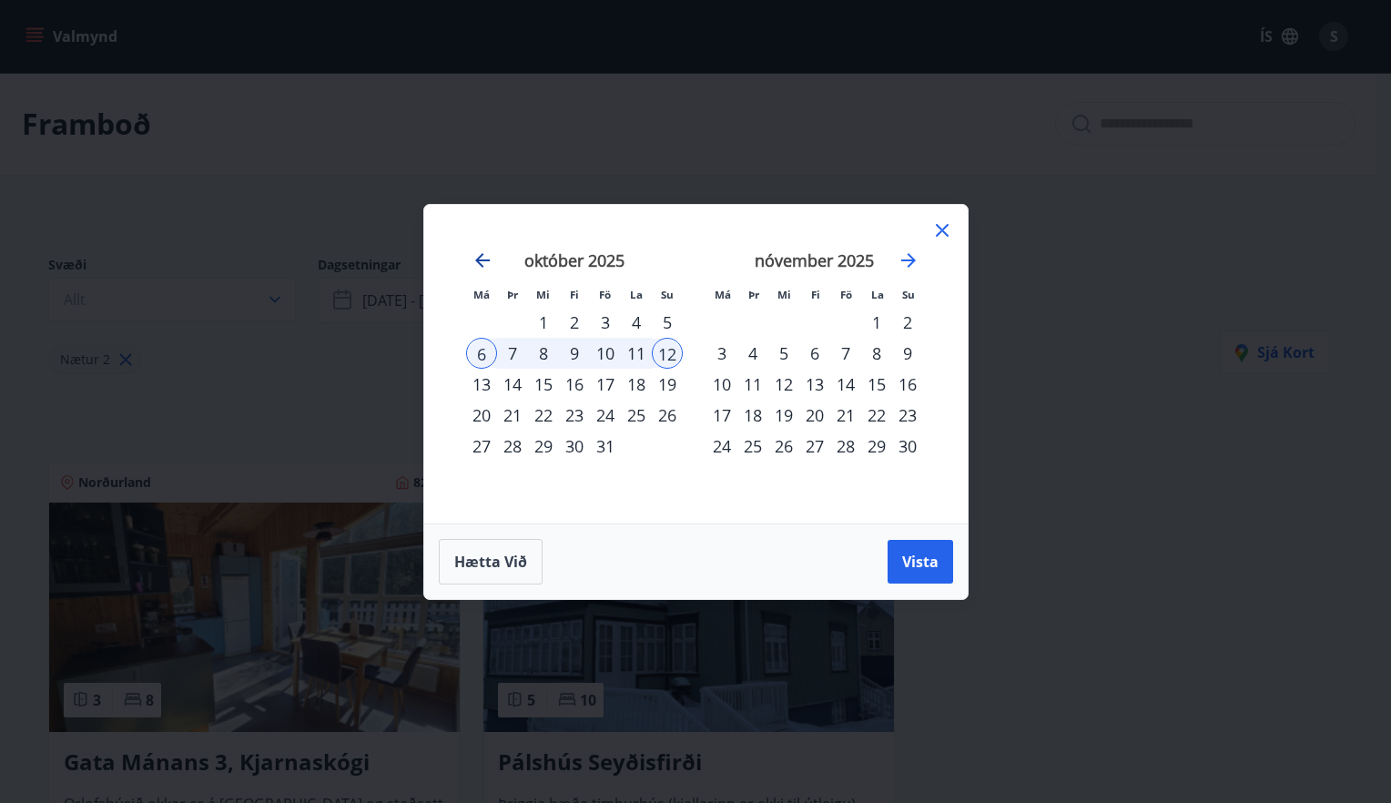
click at [482, 260] on icon "Move backward to switch to the previous month." at bounding box center [482, 260] width 15 height 15
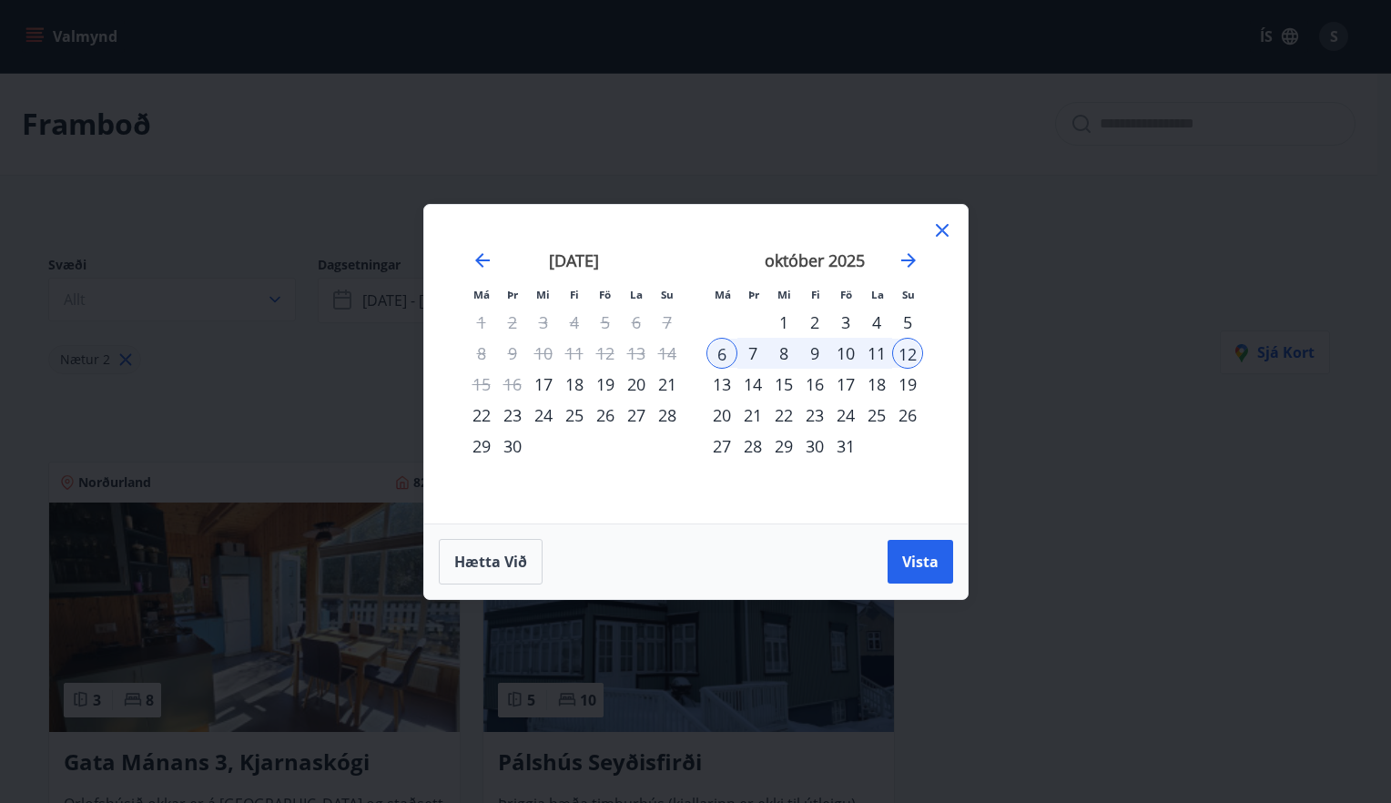
click at [666, 382] on div "21" at bounding box center [667, 384] width 31 height 31
click at [519, 417] on div "23" at bounding box center [512, 415] width 31 height 31
click at [931, 557] on span "Vista" at bounding box center [920, 562] width 36 height 20
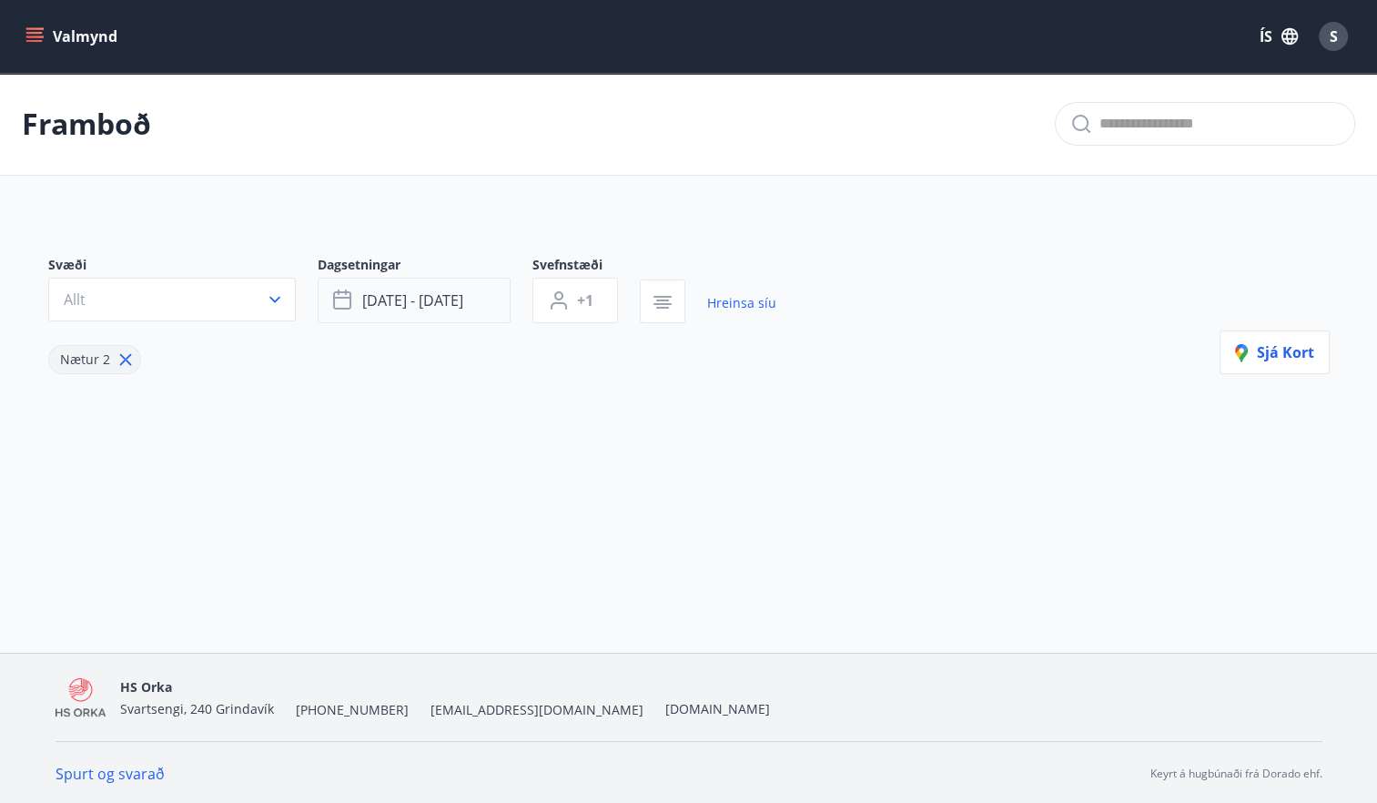
click at [410, 297] on span "sep 21 - sep 23" at bounding box center [412, 300] width 101 height 20
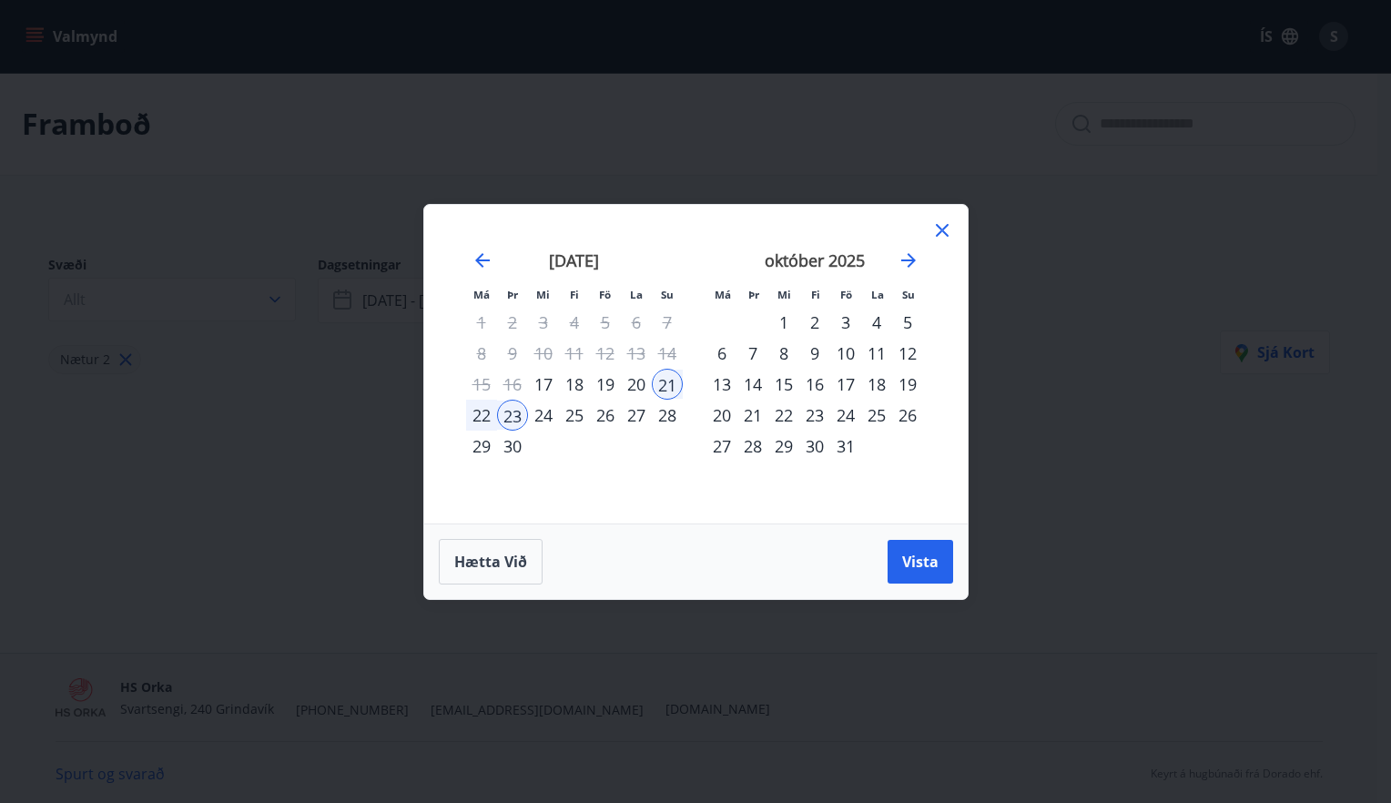
click at [726, 354] on div "6" at bounding box center [721, 353] width 31 height 31
click at [914, 350] on div "12" at bounding box center [907, 353] width 31 height 31
click at [729, 385] on div "13" at bounding box center [721, 384] width 31 height 31
click at [915, 387] on div "19" at bounding box center [907, 384] width 31 height 31
click at [918, 564] on span "Vista" at bounding box center [920, 562] width 36 height 20
